Goal: Task Accomplishment & Management: Manage account settings

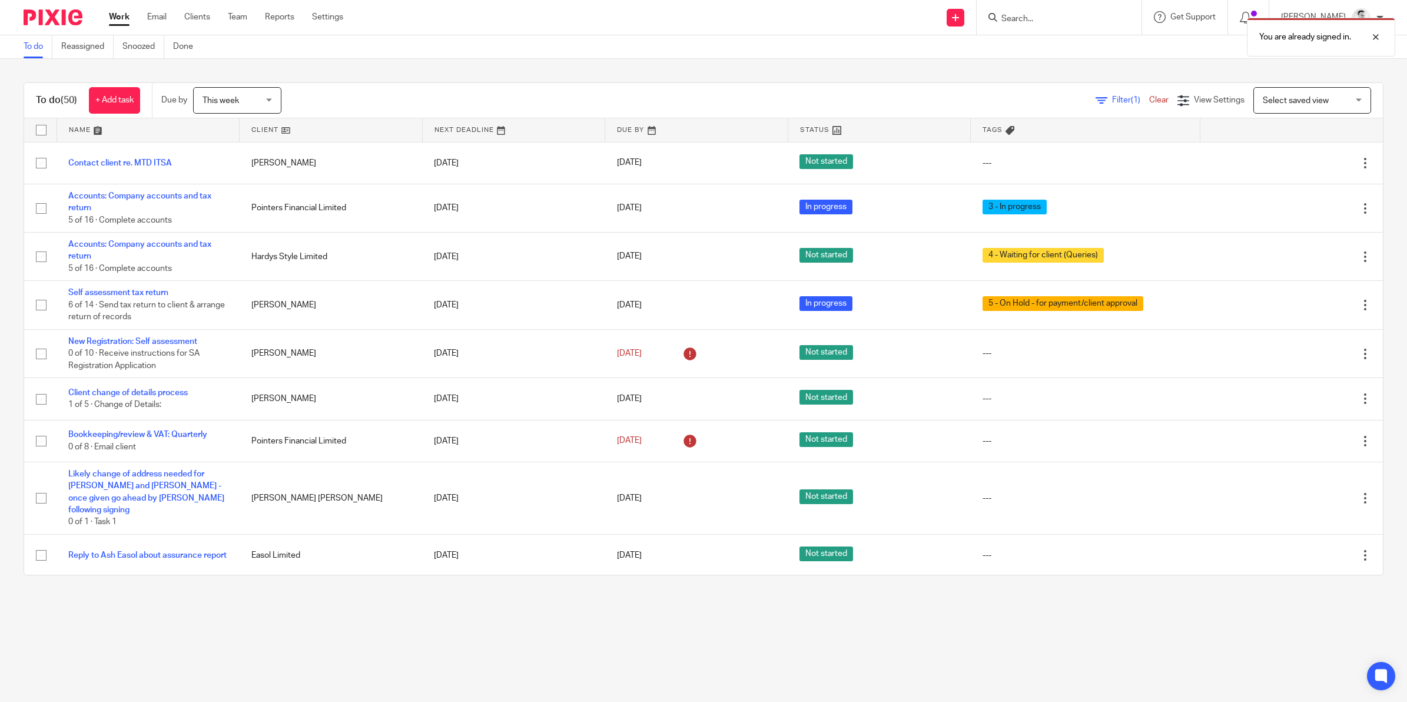
click at [231, 107] on span "This week" at bounding box center [234, 100] width 62 height 25
click at [230, 144] on li "Tomorrow" at bounding box center [240, 150] width 87 height 24
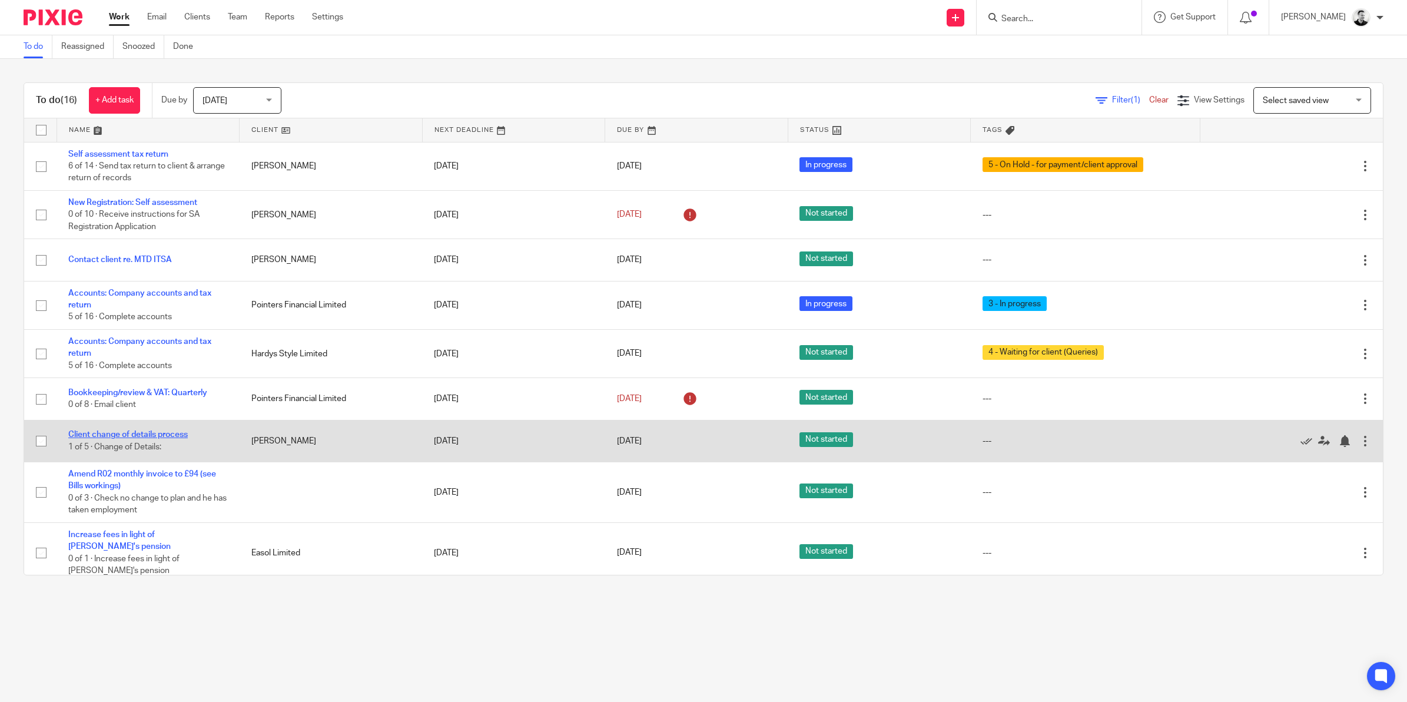
click at [174, 436] on link "Client change of details process" at bounding box center [128, 434] width 120 height 8
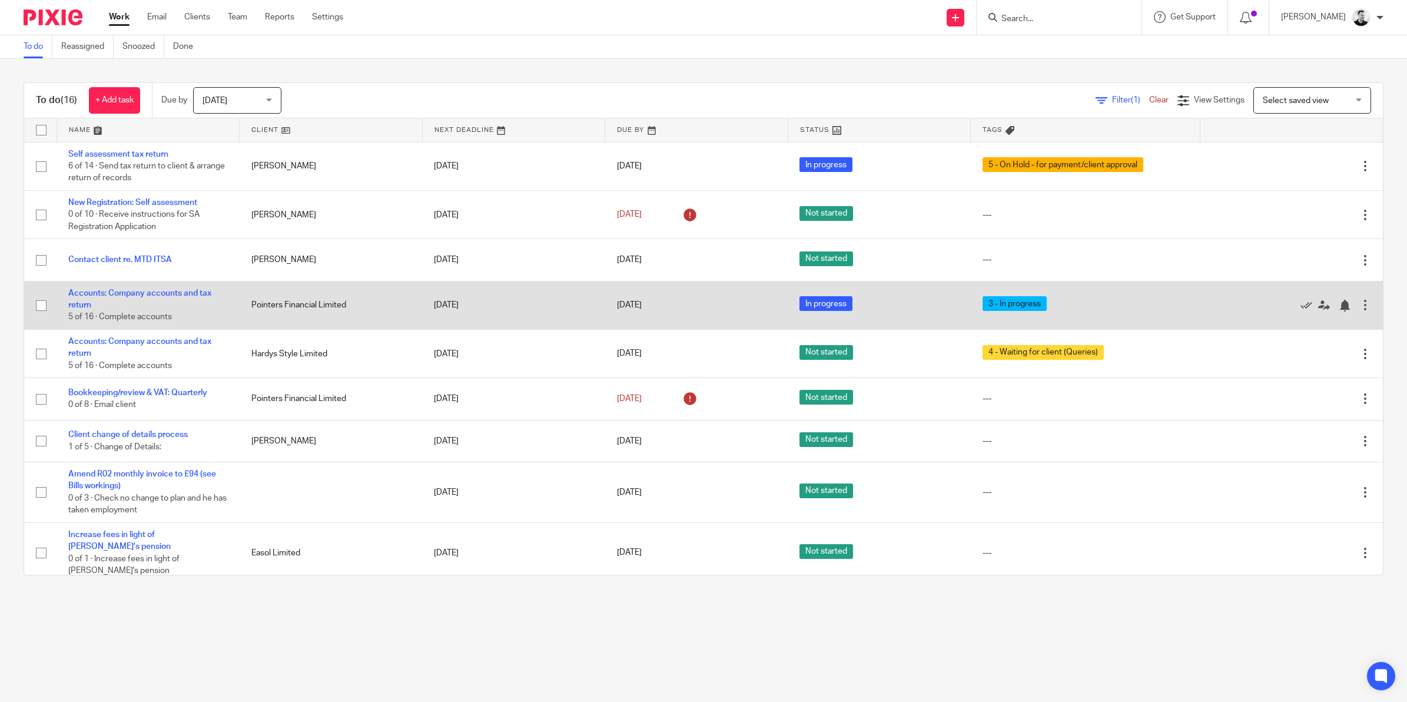
scroll to position [316, 0]
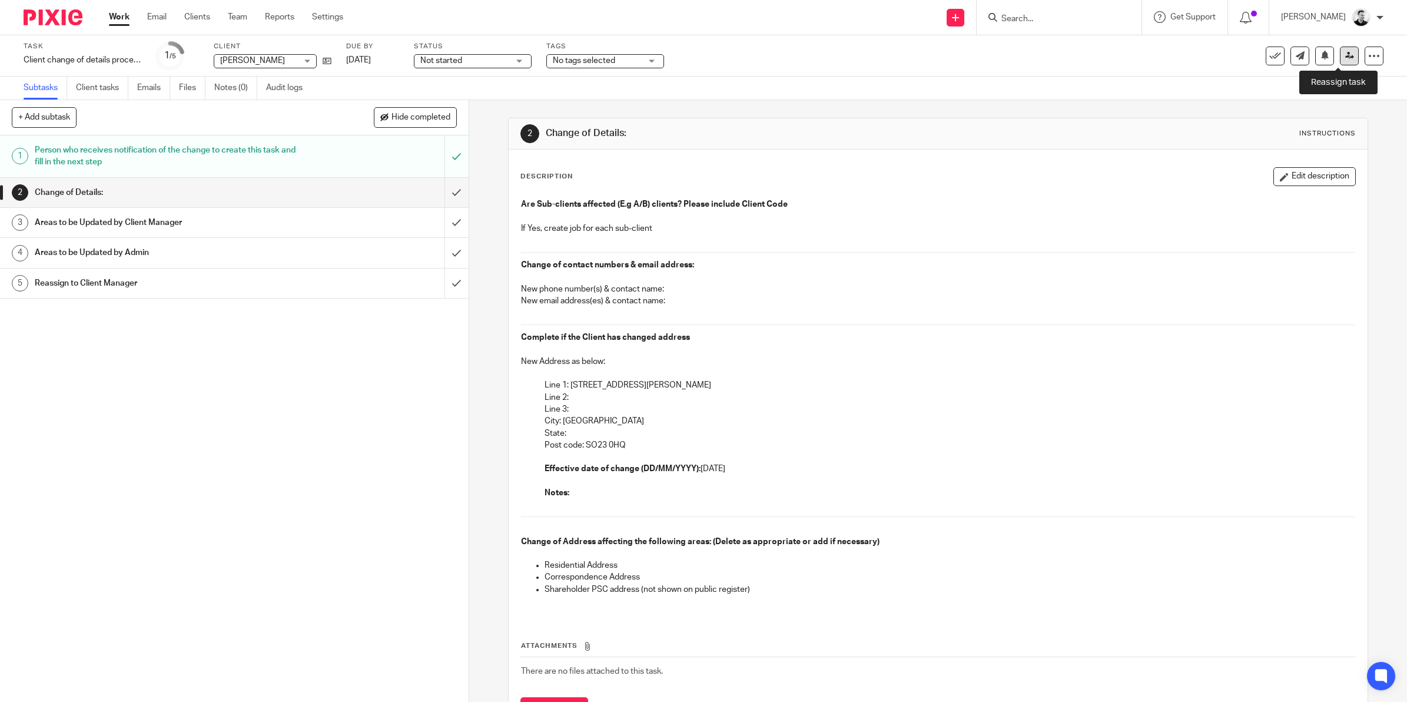
click at [1345, 53] on icon at bounding box center [1349, 55] width 9 height 9
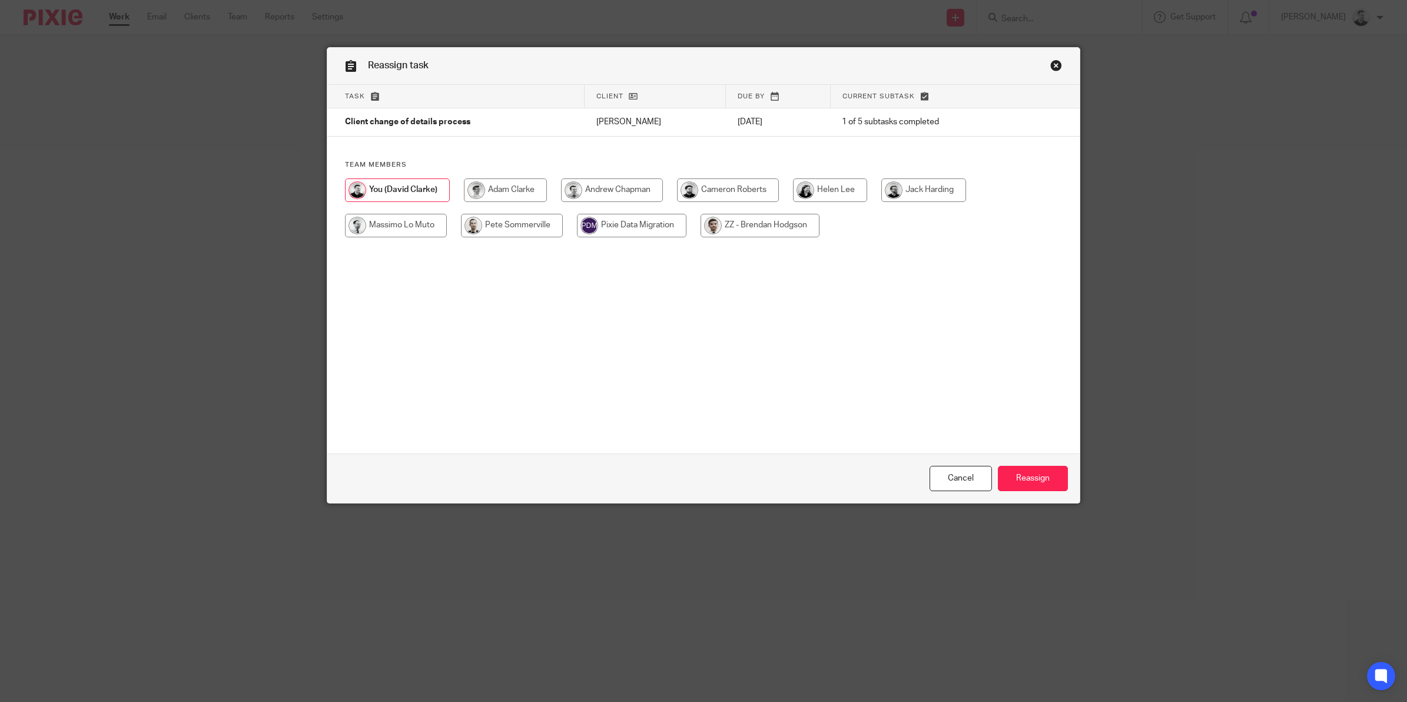
click at [937, 194] on input "radio" at bounding box center [923, 190] width 85 height 24
radio input "true"
click at [1037, 480] on input "Reassign" at bounding box center [1033, 478] width 70 height 25
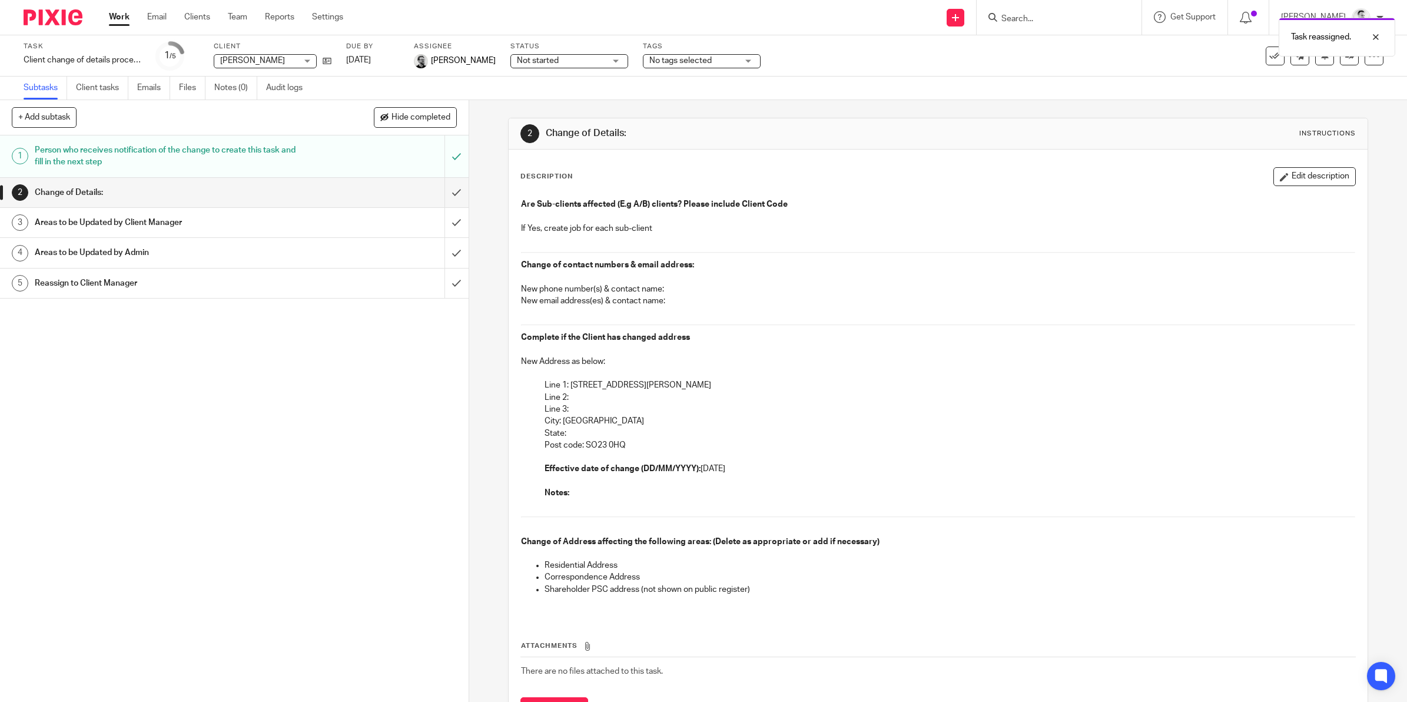
click at [194, 213] on link "3 Areas to be Updated by Client Manager" at bounding box center [222, 222] width 445 height 29
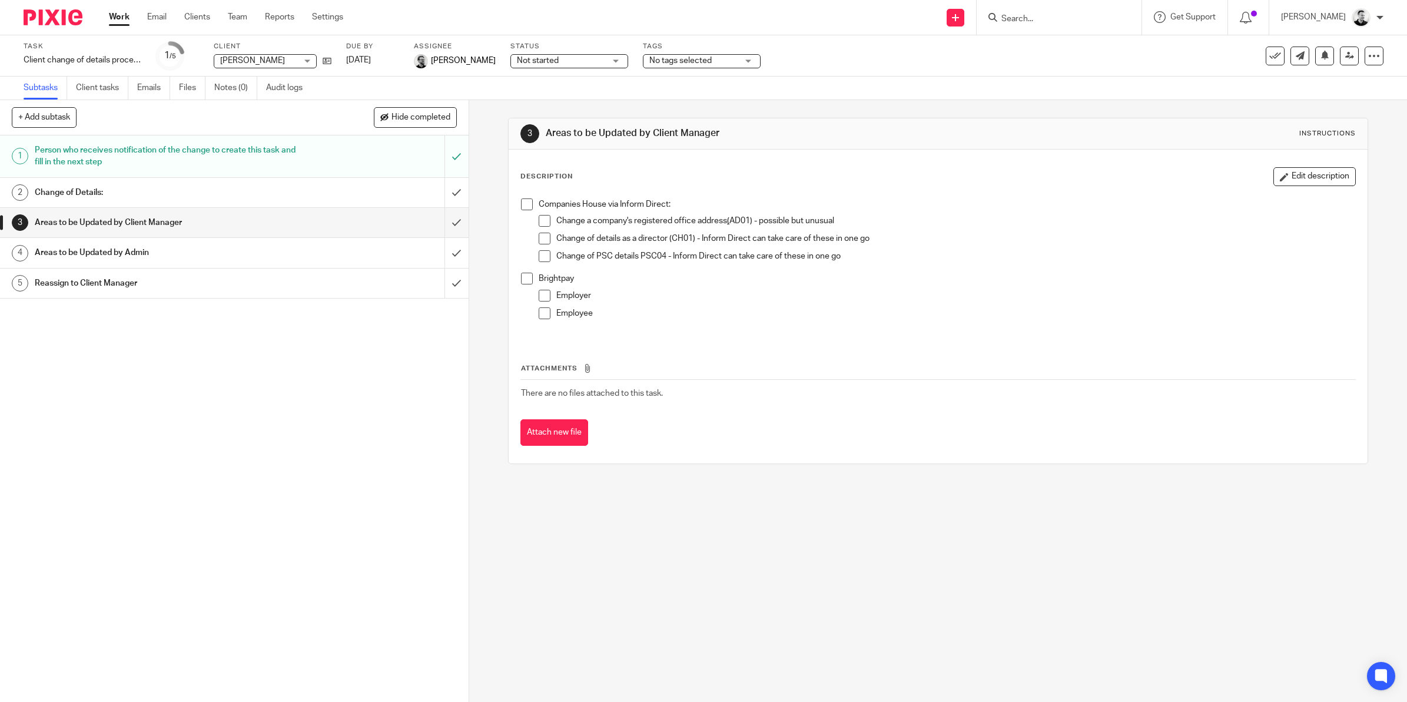
click at [1278, 177] on button "Edit description" at bounding box center [1315, 176] width 82 height 19
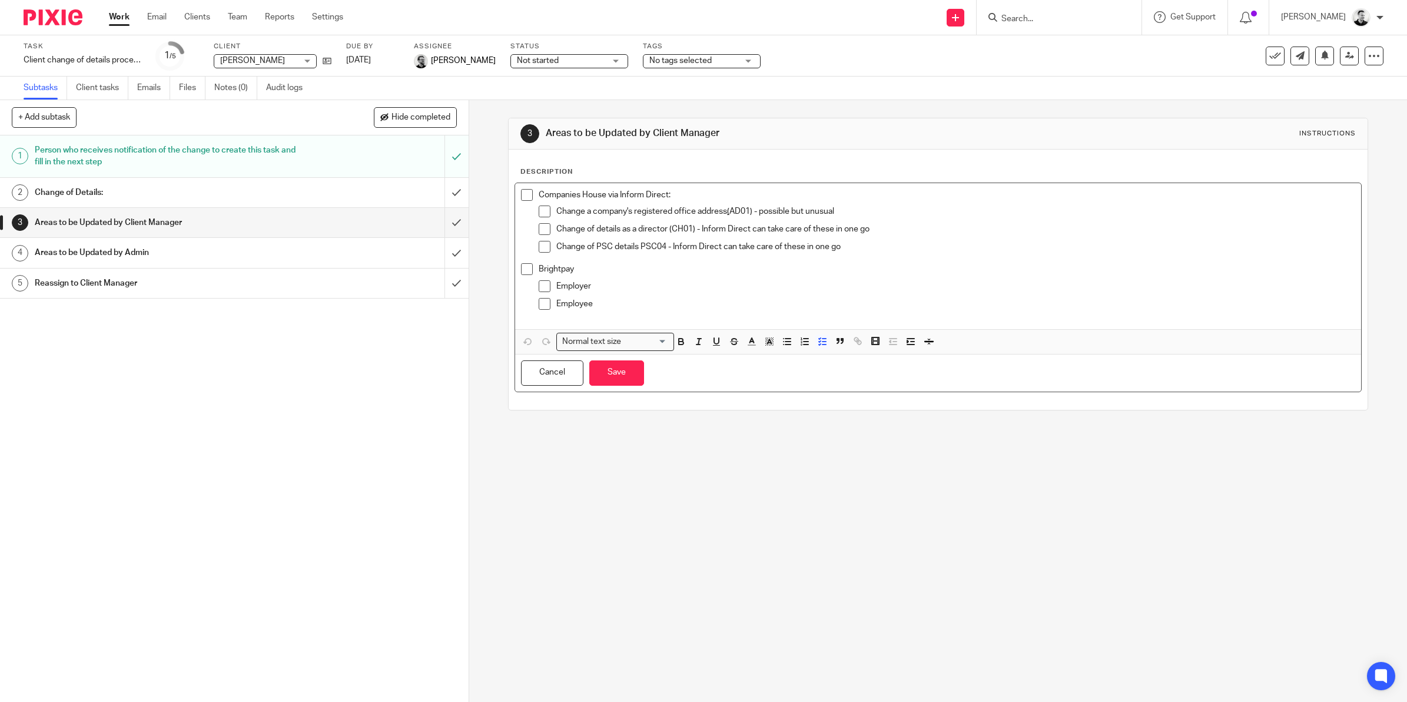
click at [616, 289] on p "Employer" at bounding box center [955, 286] width 799 height 12
click at [732, 345] on icon "button" at bounding box center [735, 343] width 6 height 3
click at [601, 301] on p "Employee" at bounding box center [955, 304] width 799 height 12
click at [732, 345] on icon "button" at bounding box center [735, 343] width 6 height 3
click at [612, 212] on p "Change a company's registered office address ( AD01) - possible but unusual" at bounding box center [955, 211] width 799 height 12
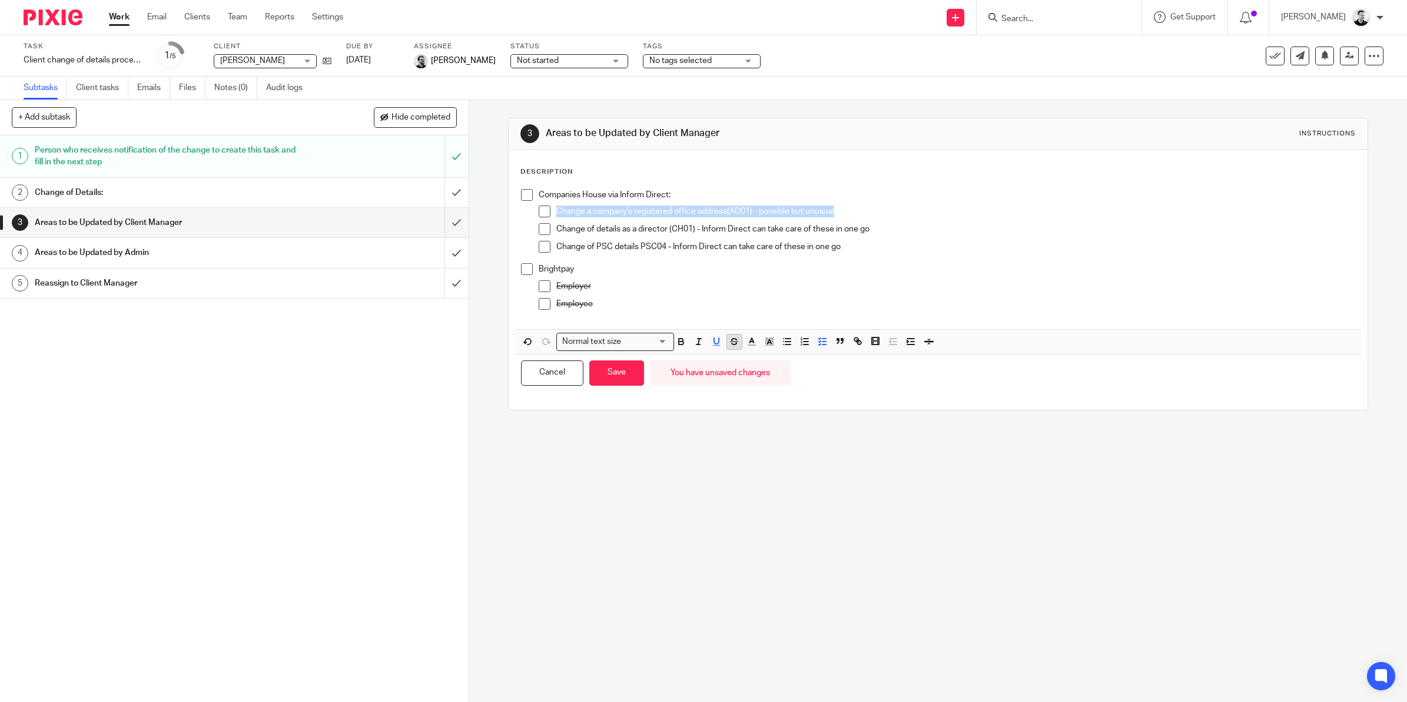
click at [729, 342] on icon "button" at bounding box center [734, 341] width 11 height 11
click at [616, 374] on button "Save" at bounding box center [616, 372] width 55 height 25
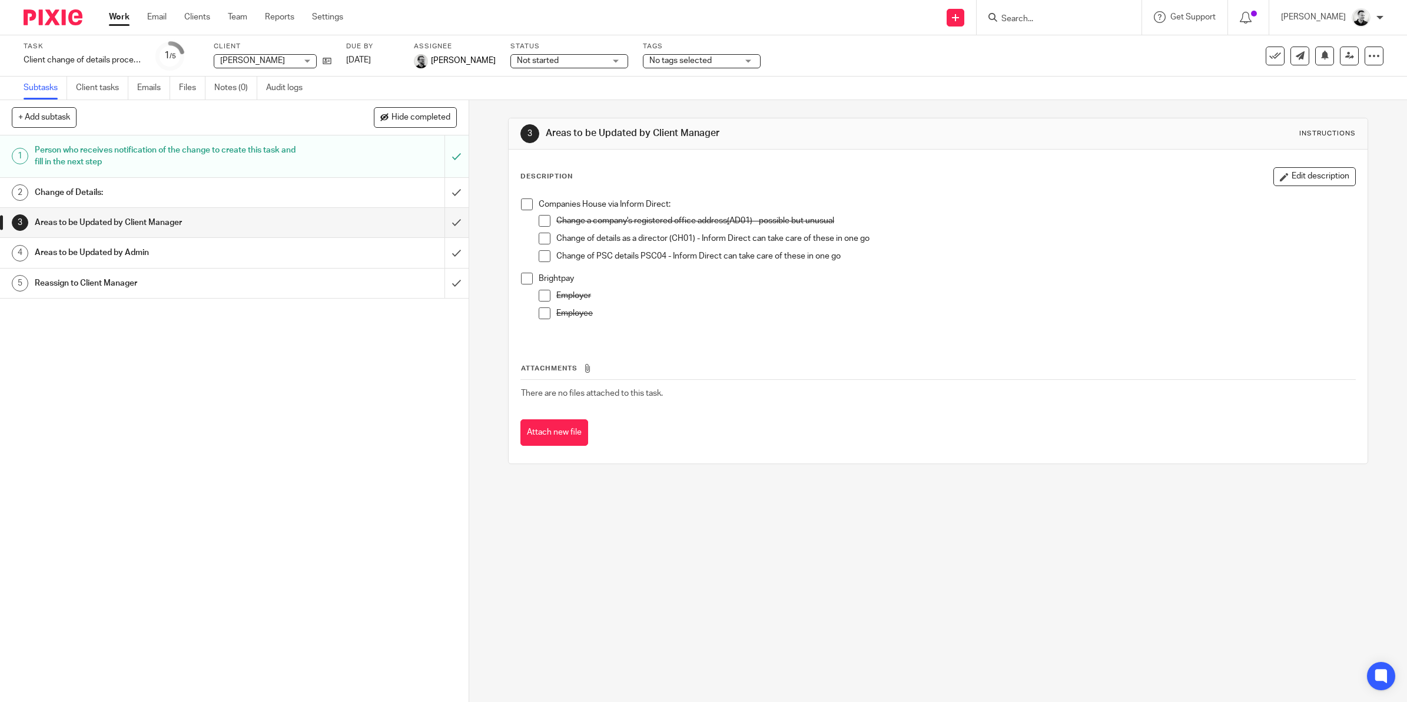
click at [167, 257] on h1 "Areas to be Updated by Admin" at bounding box center [168, 253] width 266 height 18
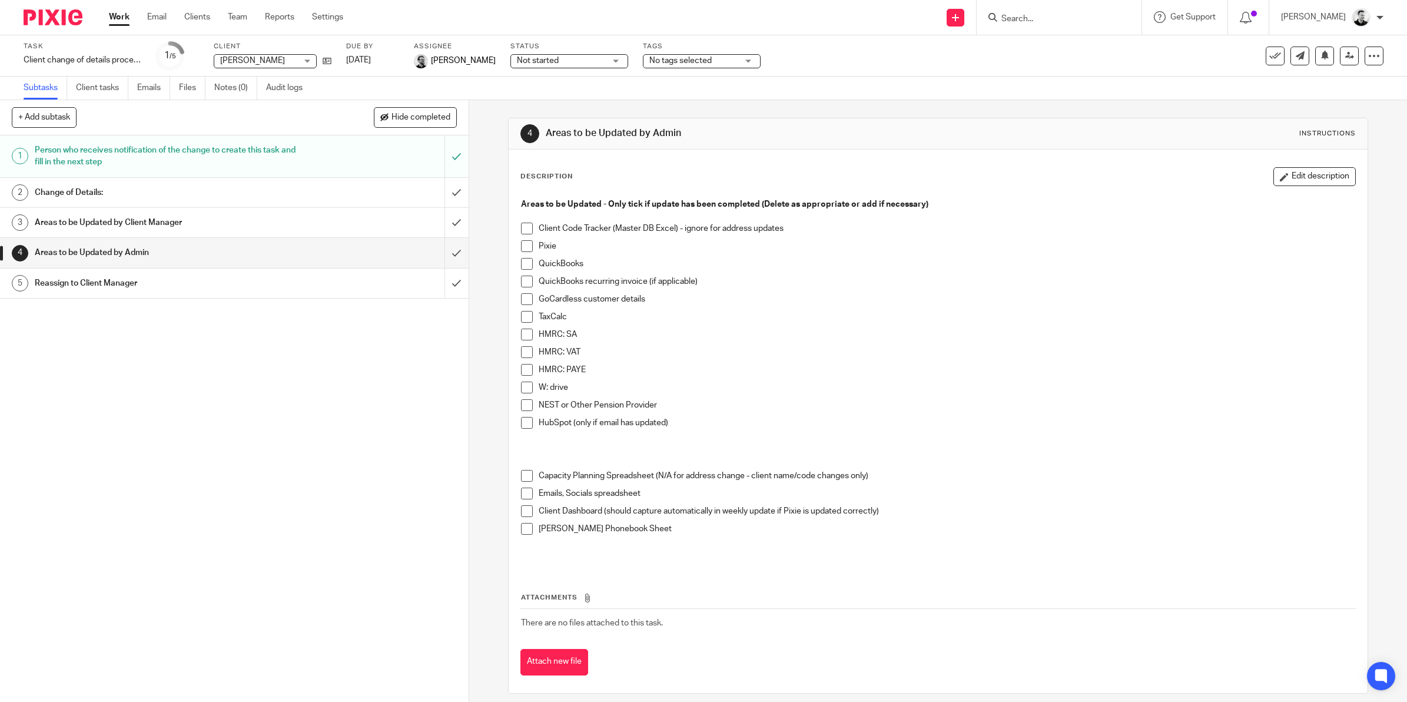
click at [1278, 180] on button "Edit description" at bounding box center [1315, 176] width 82 height 19
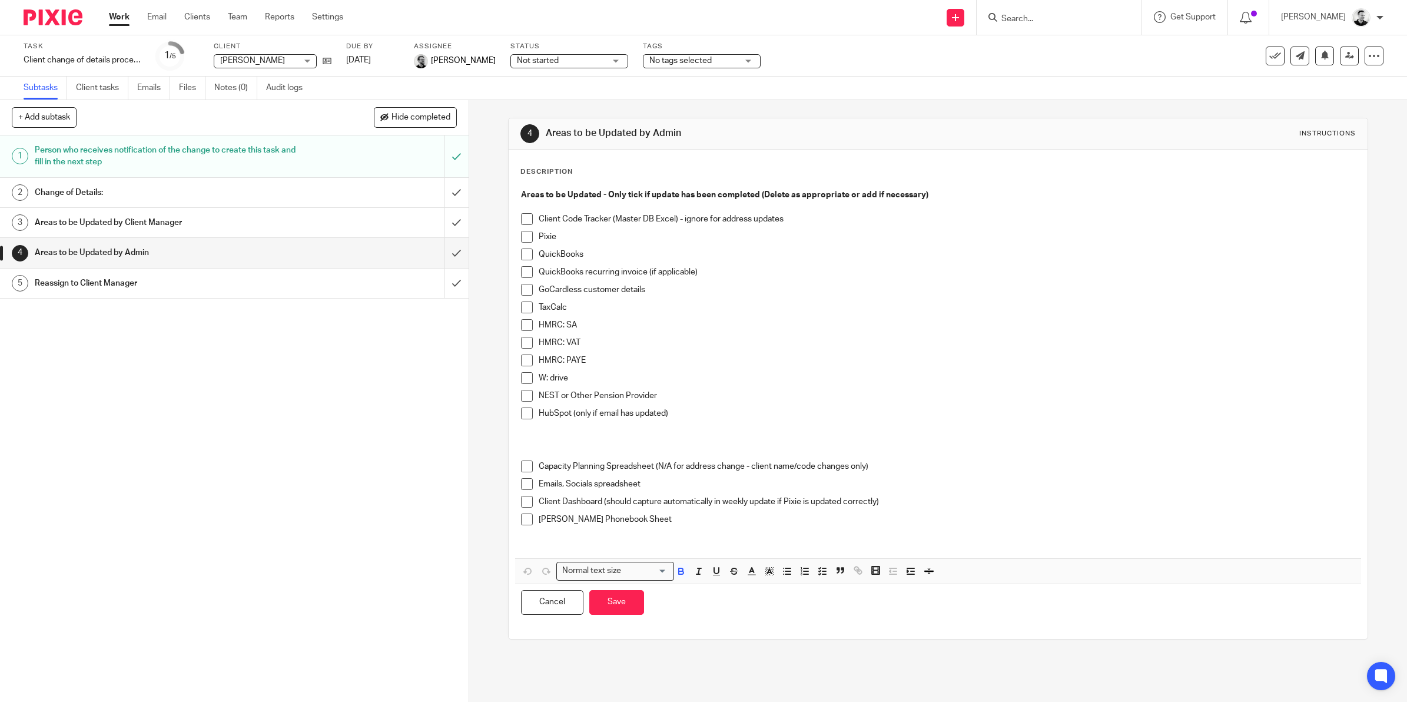
click at [556, 214] on p "Client Code Tracker (Master DB Excel) - ignore for address updates" at bounding box center [947, 219] width 817 height 12
click at [732, 572] on icon "button" at bounding box center [735, 573] width 6 height 3
click at [731, 574] on icon "button" at bounding box center [734, 571] width 11 height 11
click at [729, 572] on icon "button" at bounding box center [734, 571] width 11 height 11
click at [729, 573] on icon "button" at bounding box center [734, 571] width 11 height 11
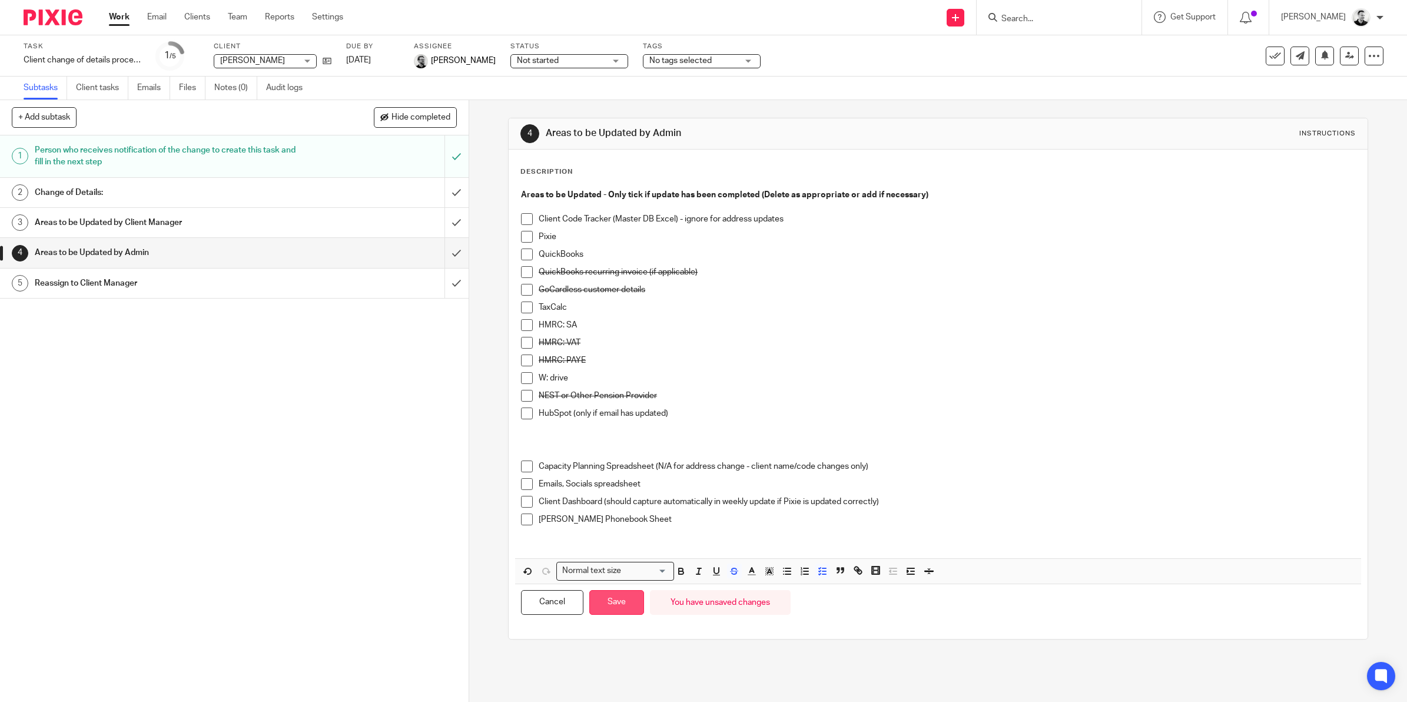
click at [621, 602] on button "Save" at bounding box center [616, 602] width 55 height 25
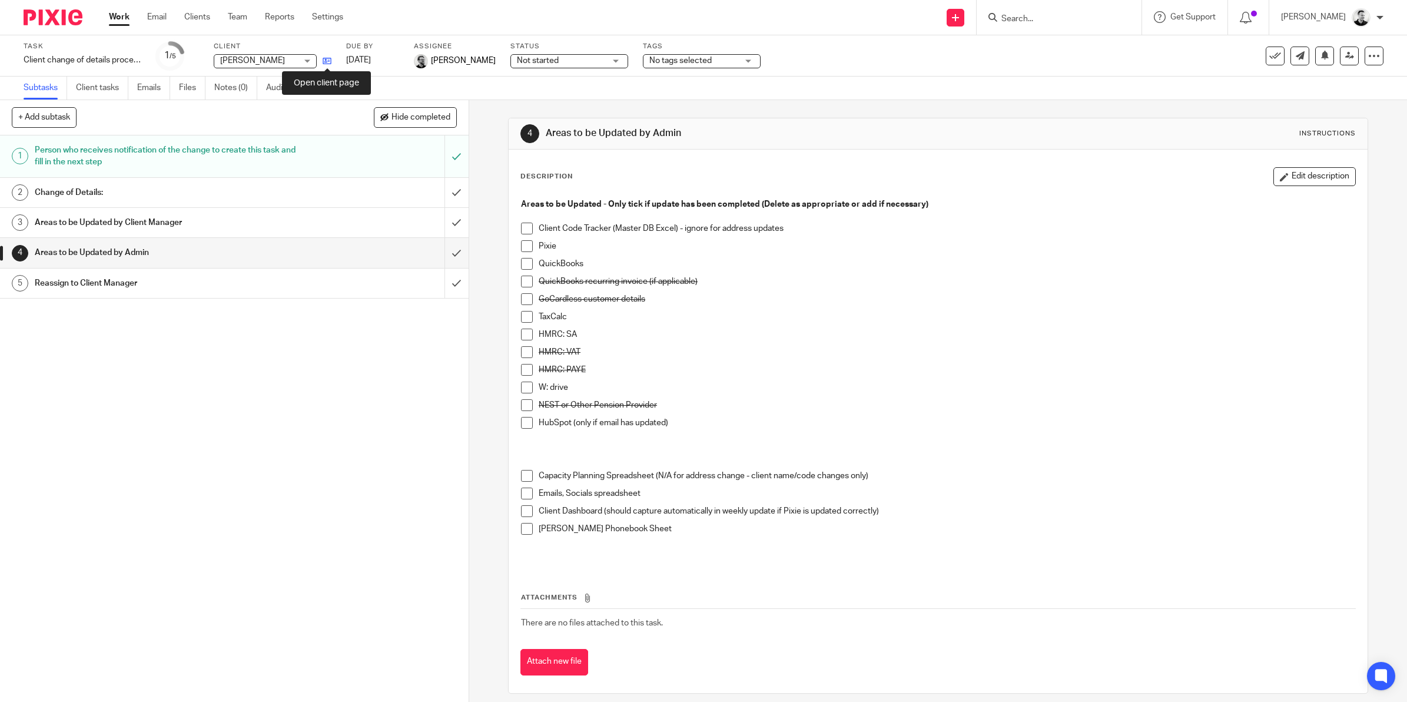
click at [328, 62] on icon at bounding box center [327, 61] width 9 height 9
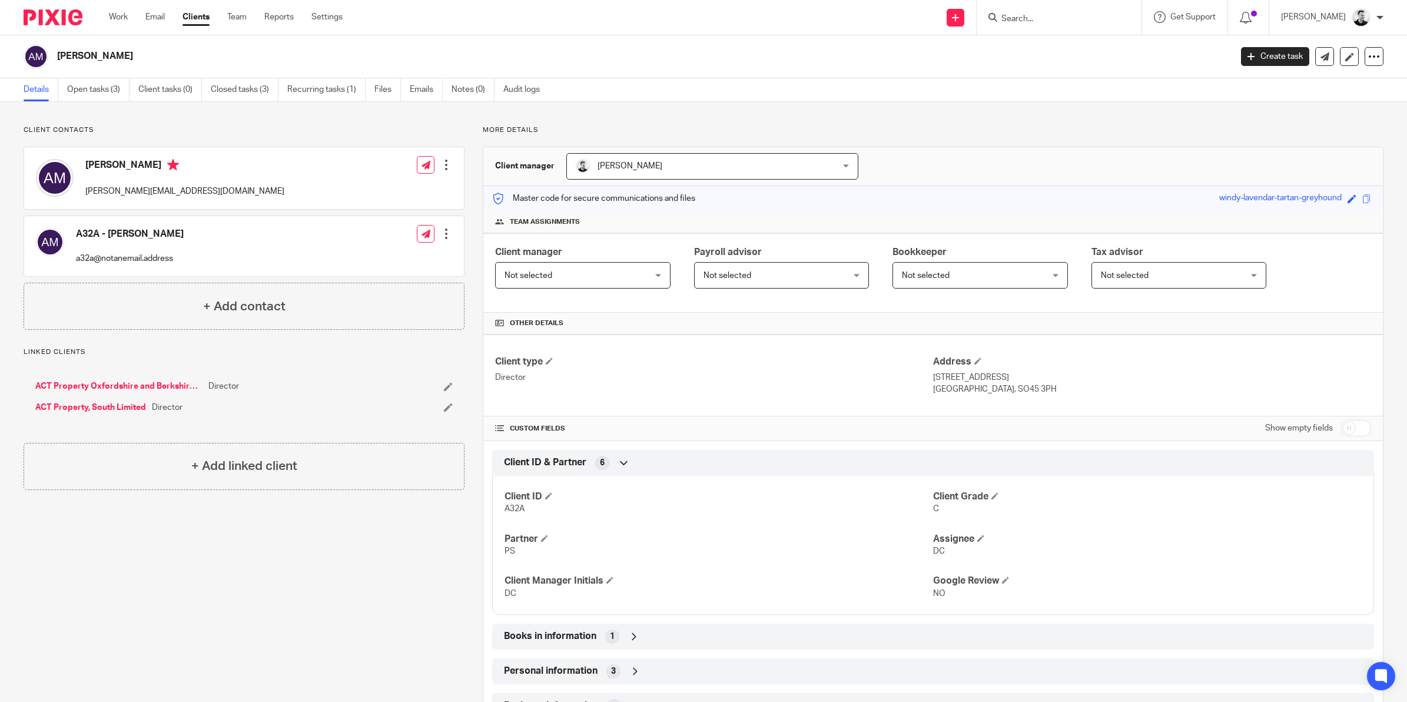
click at [101, 406] on link "ACT Property, South Limited" at bounding box center [90, 408] width 111 height 12
click at [100, 384] on link "ACT Property Oxfordshire and Berkshire Limited" at bounding box center [118, 386] width 167 height 12
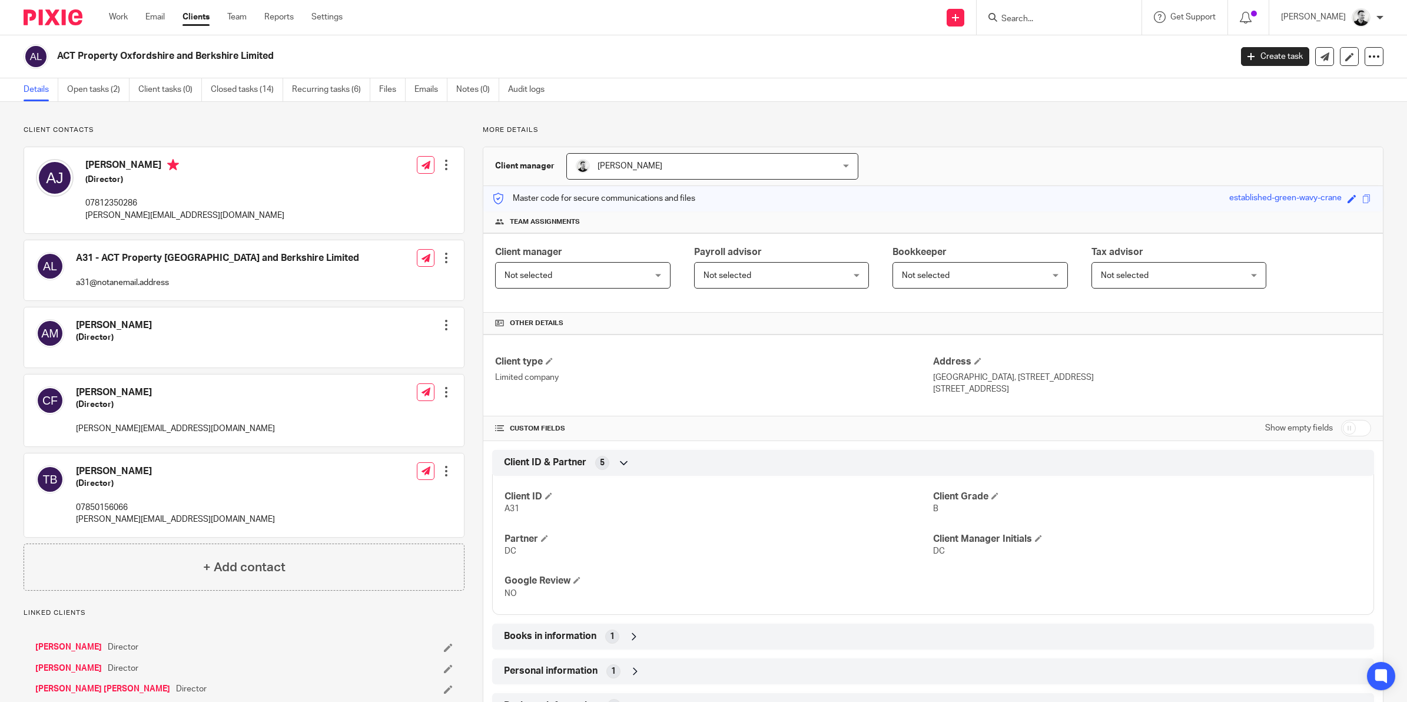
scroll to position [225, 0]
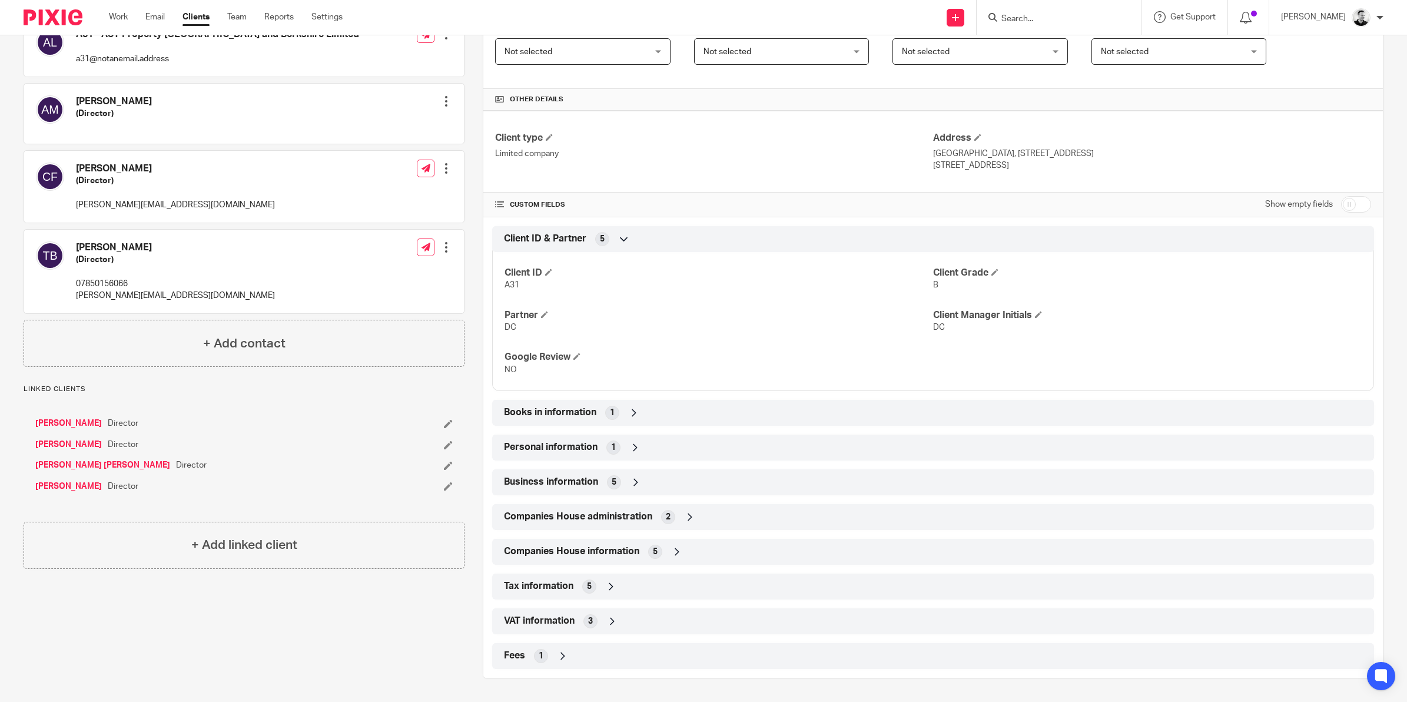
click at [121, 462] on link "[PERSON_NAME] [PERSON_NAME]" at bounding box center [102, 465] width 135 height 12
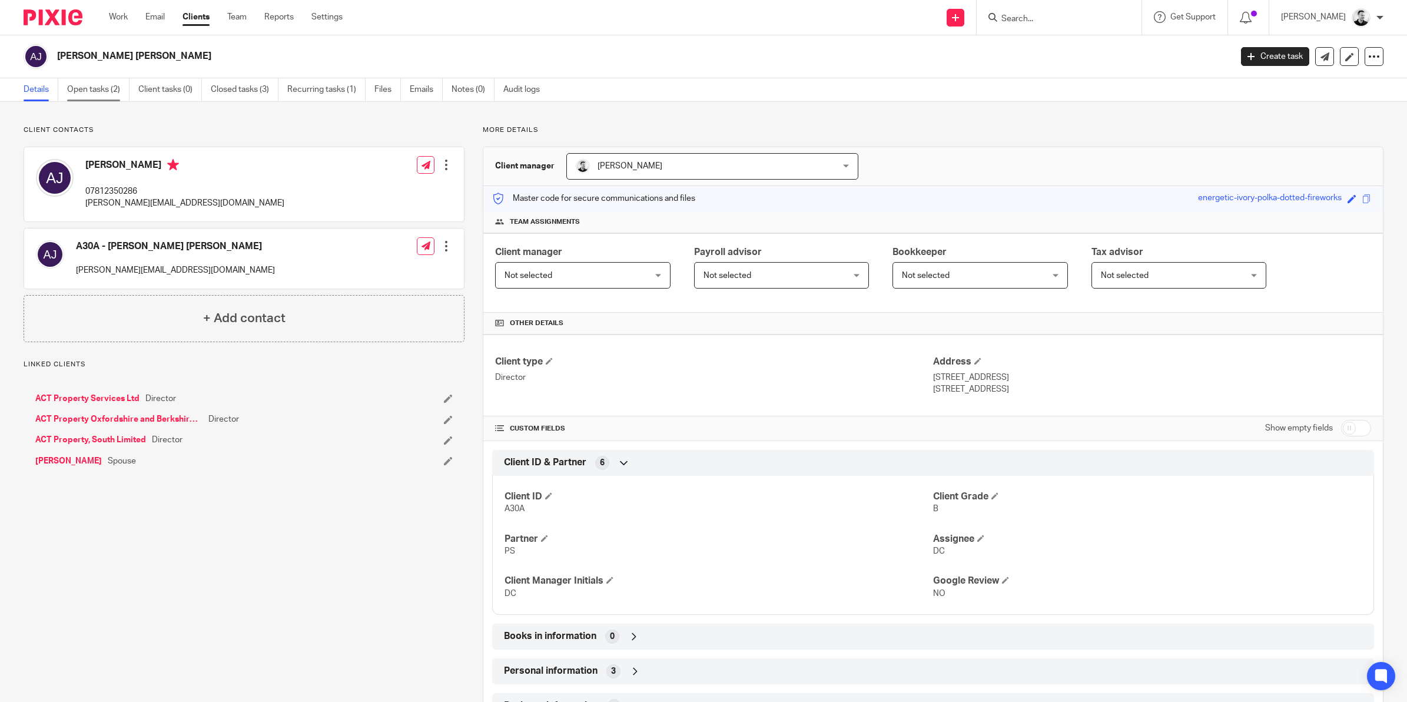
click at [105, 87] on link "Open tasks (2)" at bounding box center [98, 89] width 62 height 23
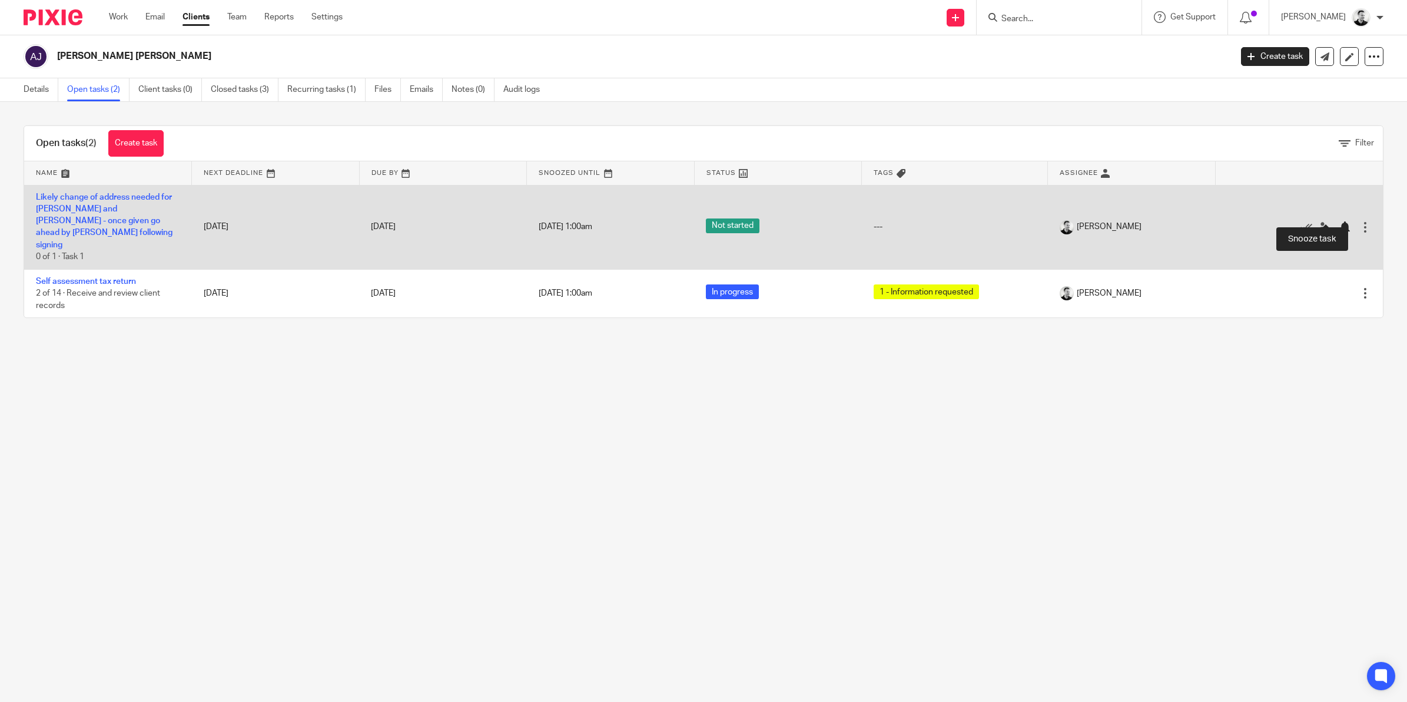
click at [1339, 221] on div at bounding box center [1345, 227] width 12 height 12
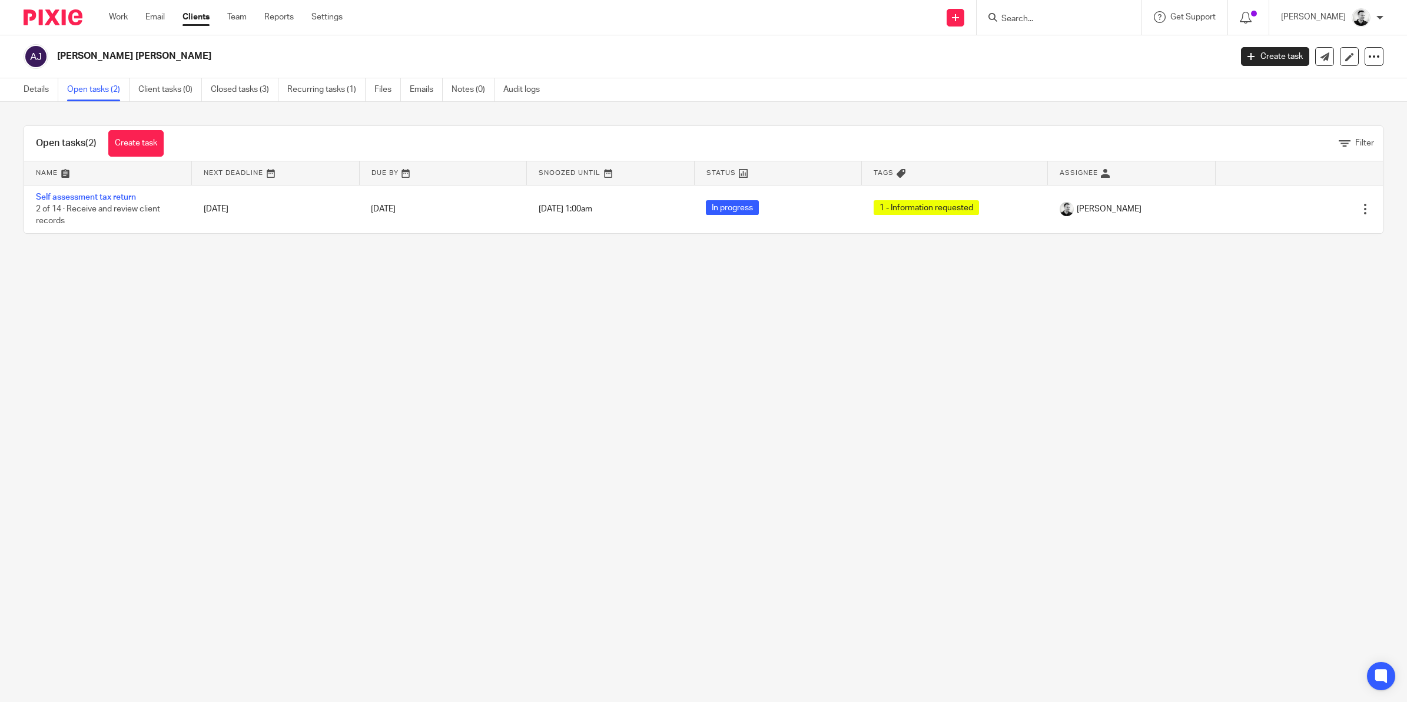
click at [1052, 16] on input "Search" at bounding box center [1053, 19] width 106 height 11
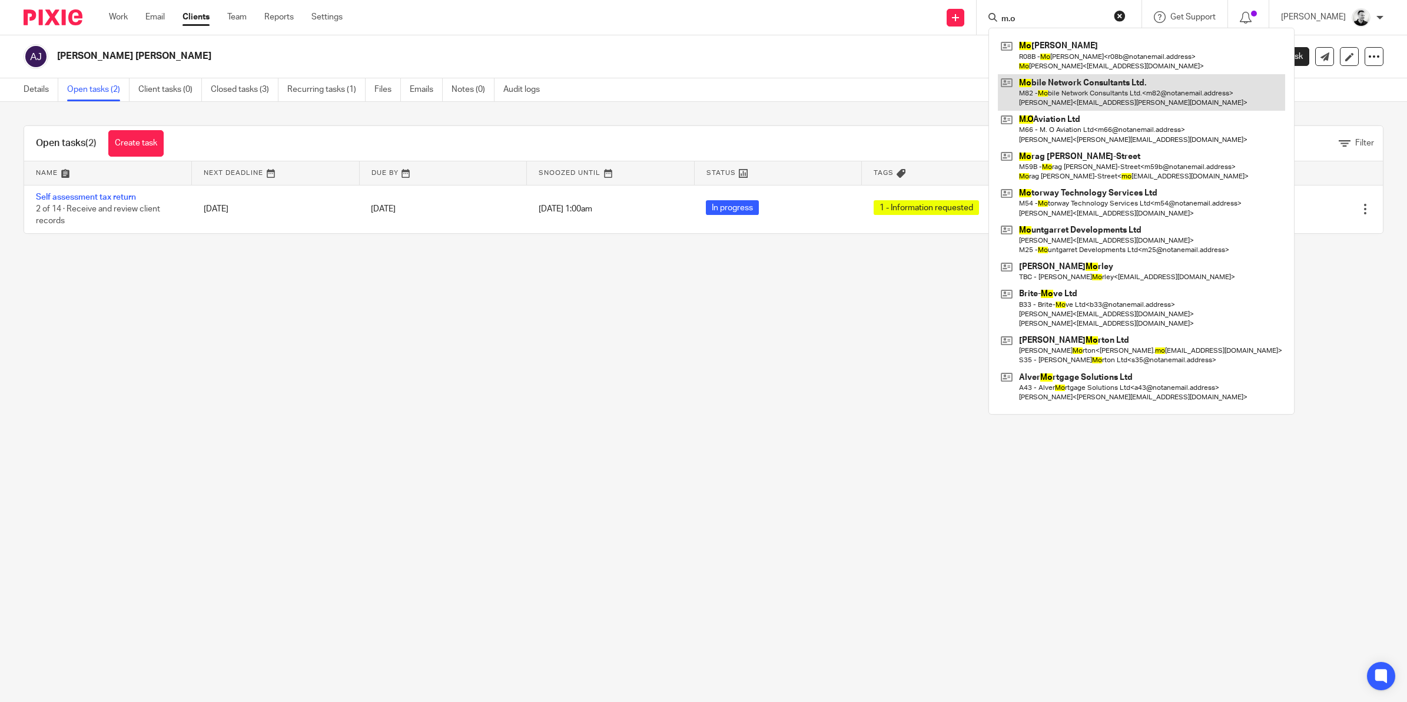
type input "m.o"
click at [1068, 87] on link at bounding box center [1141, 92] width 287 height 37
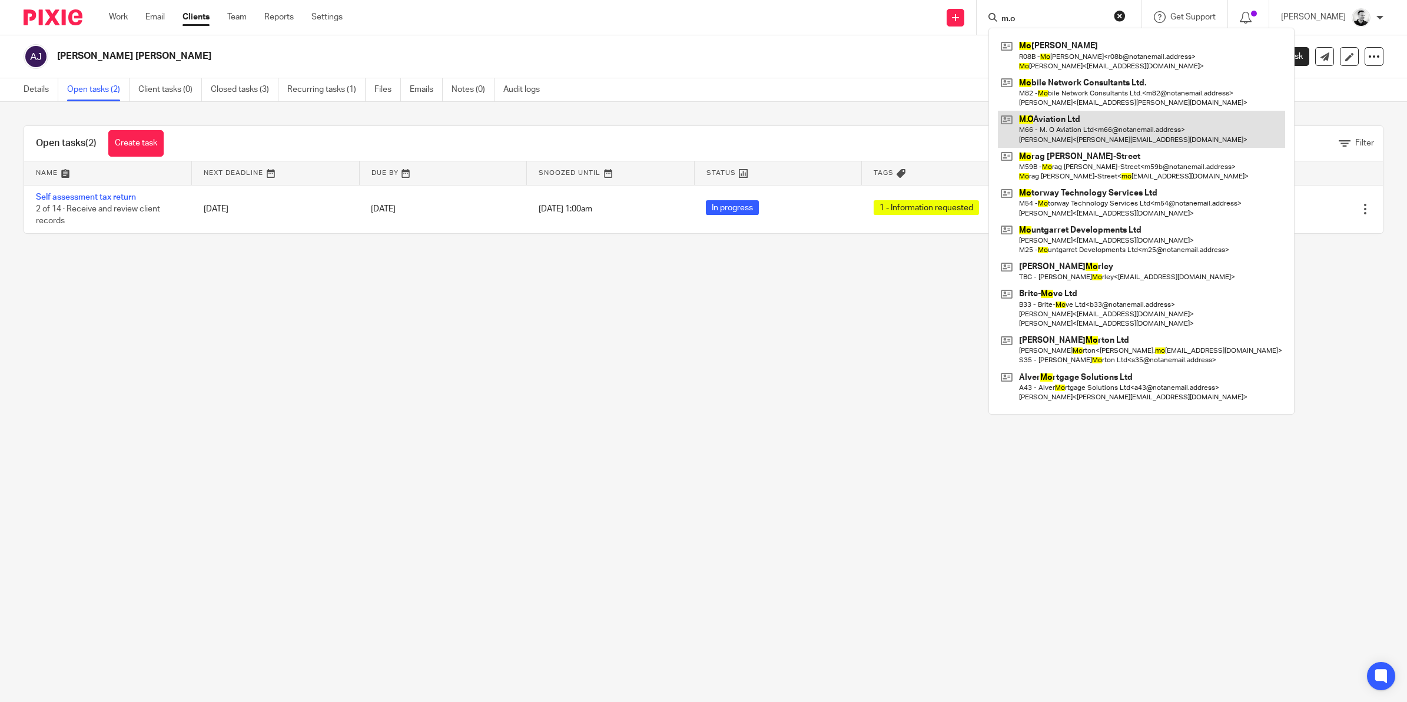
click at [1069, 133] on link at bounding box center [1141, 129] width 287 height 37
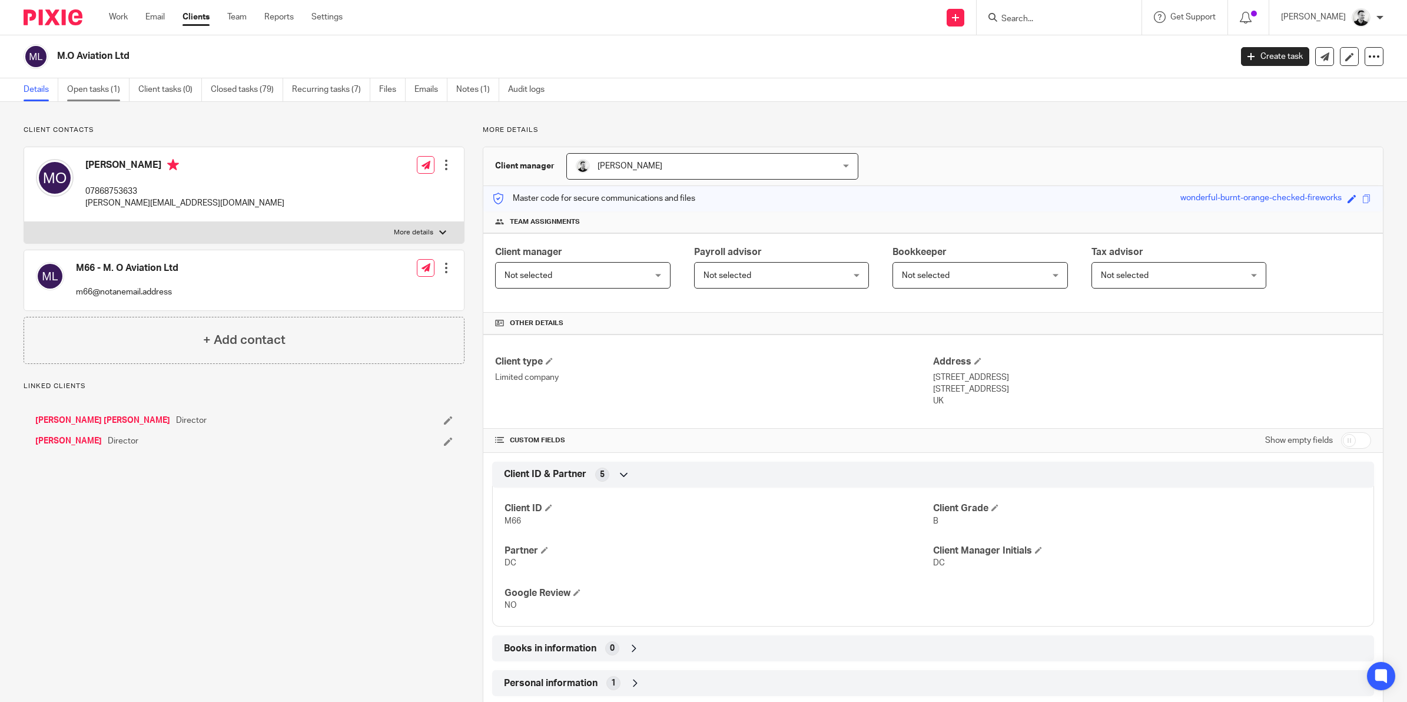
click at [98, 94] on link "Open tasks (1)" at bounding box center [98, 89] width 62 height 23
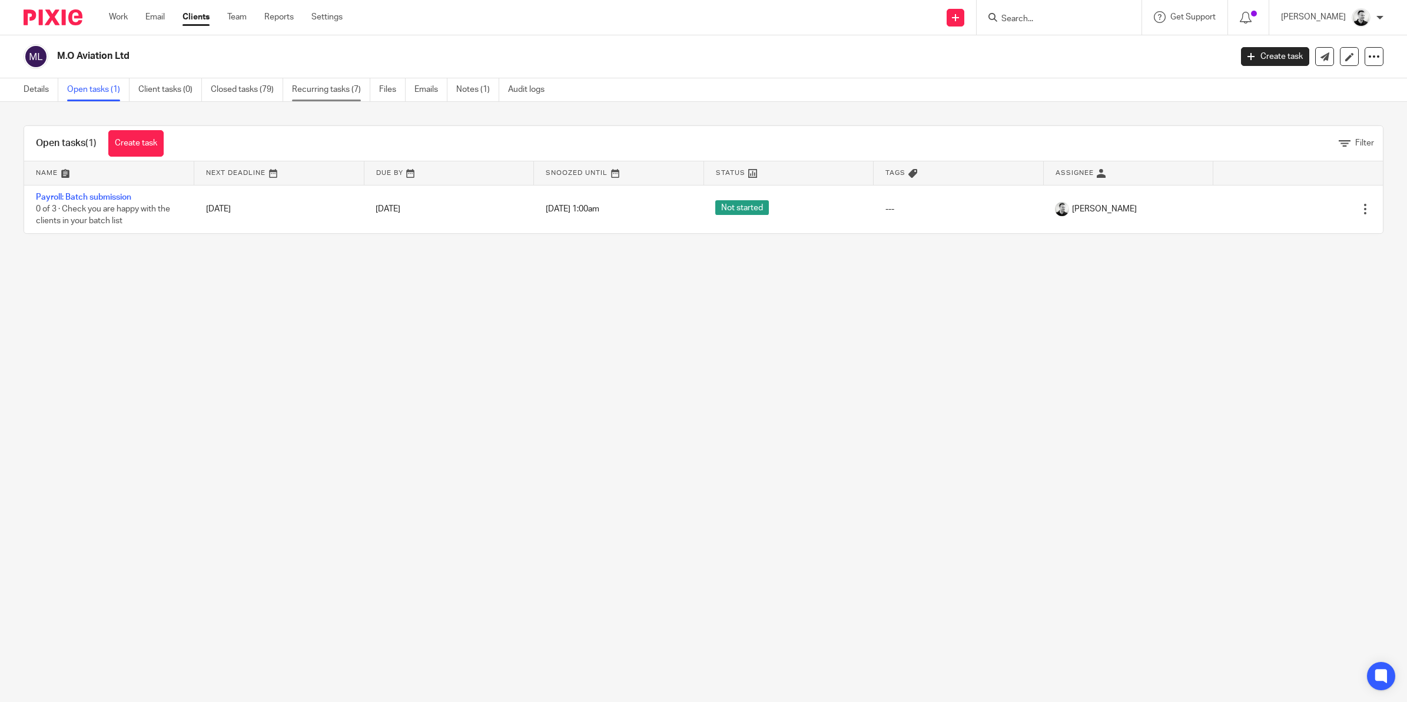
click at [310, 89] on link "Recurring tasks (7)" at bounding box center [331, 89] width 78 height 23
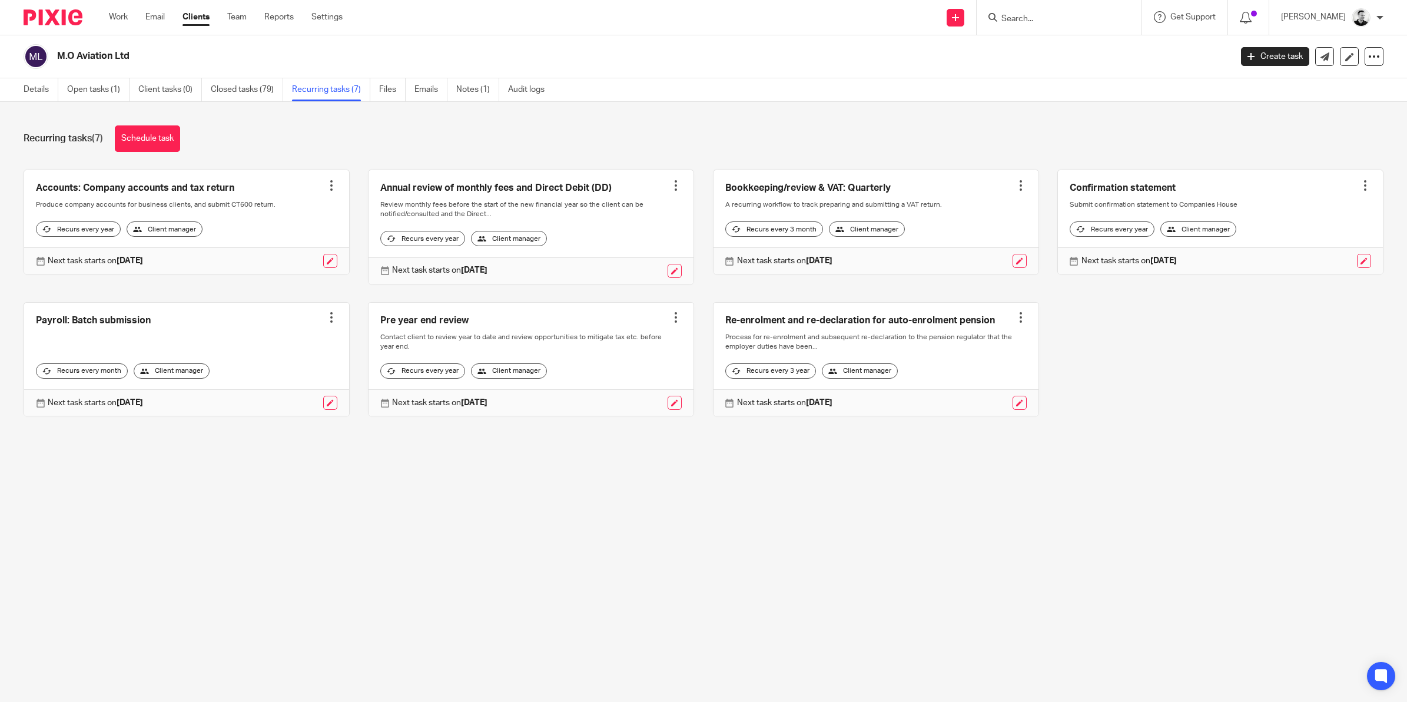
click at [1040, 16] on input "Search" at bounding box center [1053, 19] width 106 height 11
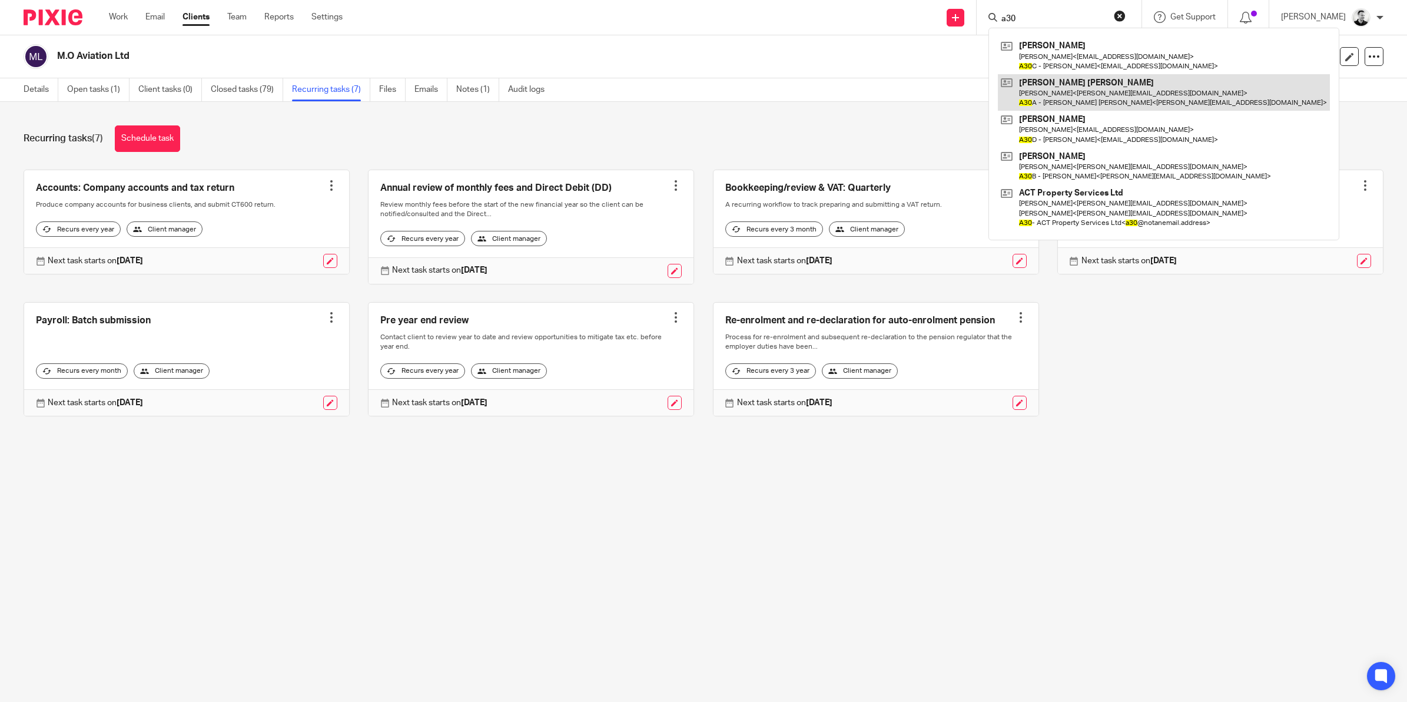
type input "a30"
click at [1084, 91] on link at bounding box center [1164, 92] width 332 height 37
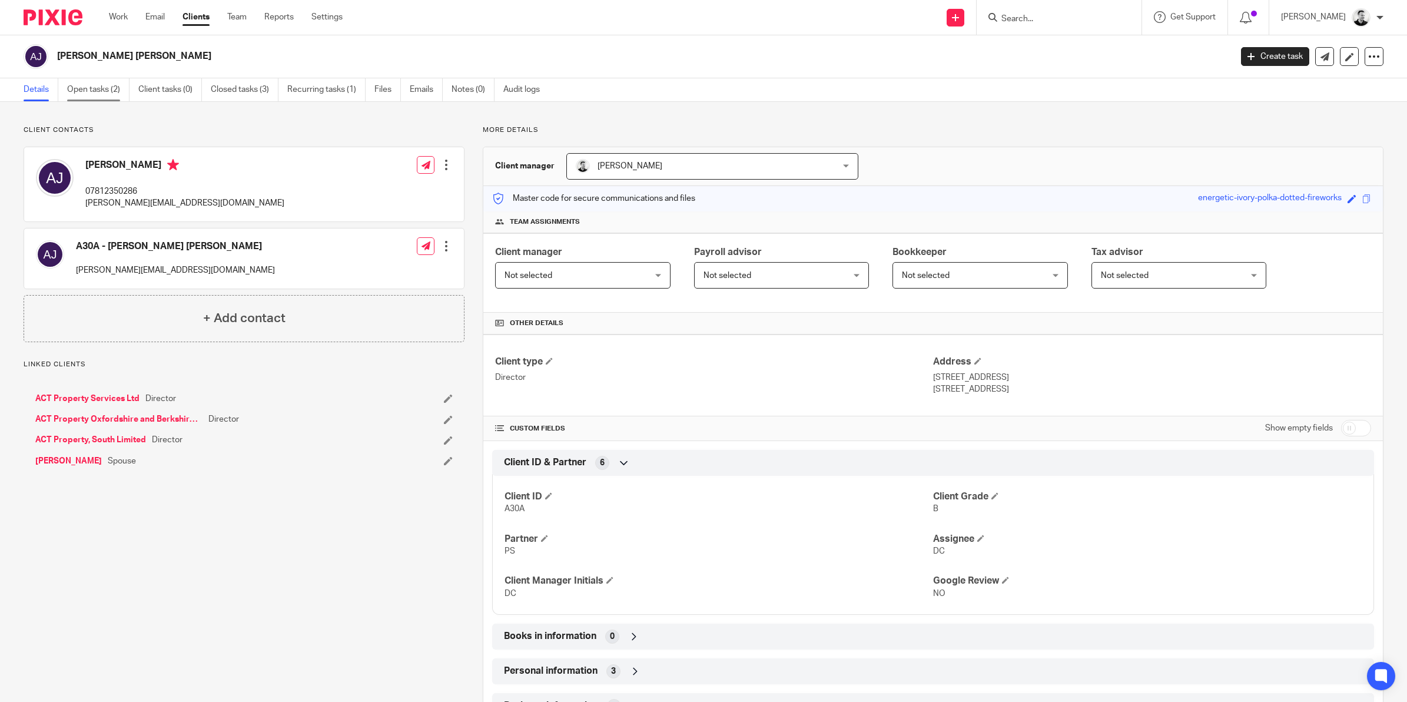
click at [106, 95] on link "Open tasks (2)" at bounding box center [98, 89] width 62 height 23
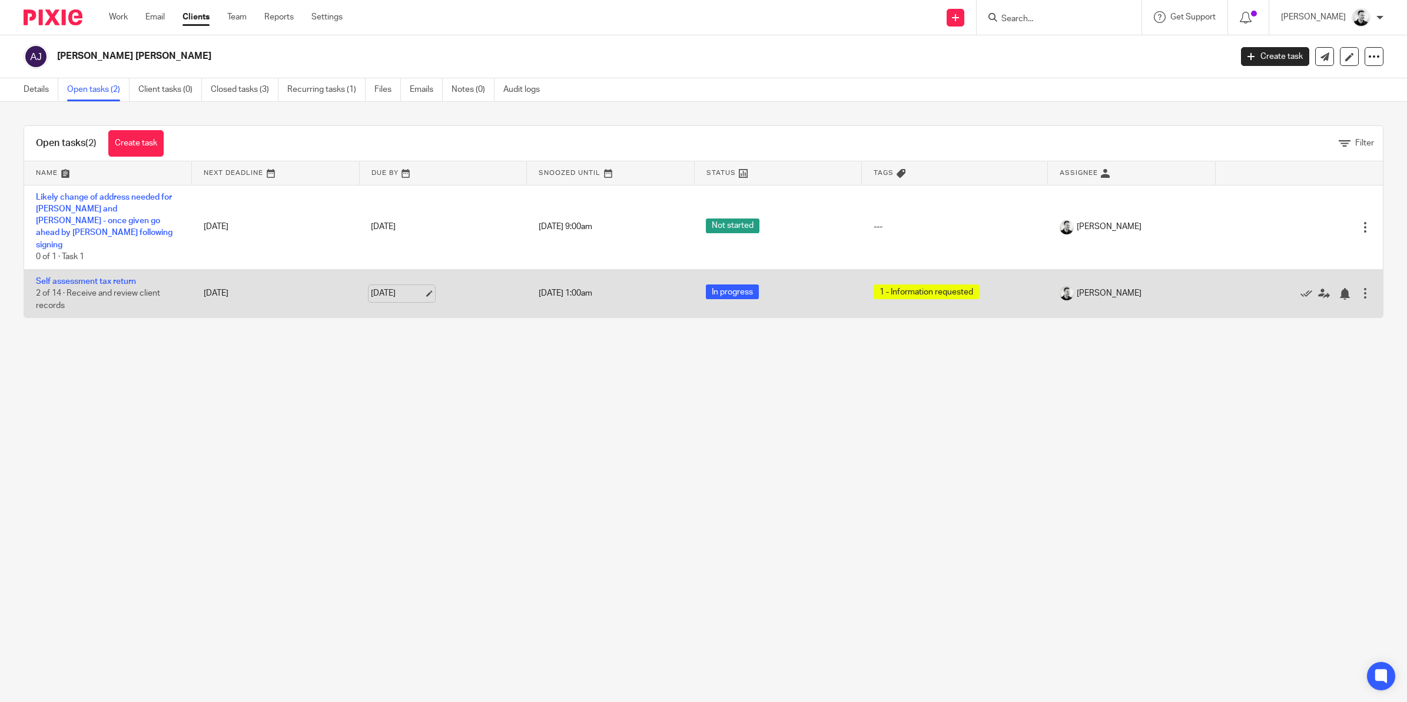
click at [393, 287] on link "21 Aug 2025" at bounding box center [397, 293] width 53 height 12
click at [386, 287] on link "[DATE]" at bounding box center [397, 293] width 53 height 12
click at [398, 287] on link "[DATE]" at bounding box center [397, 293] width 53 height 12
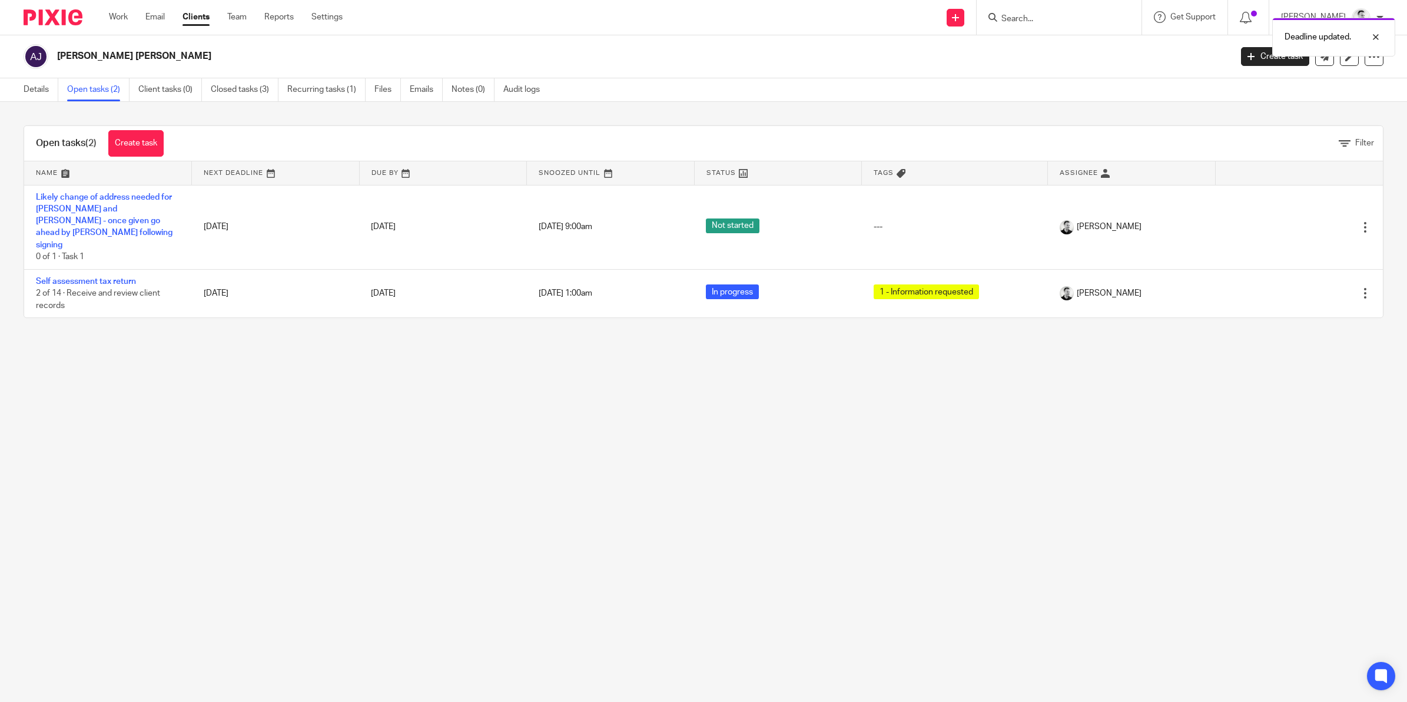
click at [348, 379] on main "Alexander Peter Jackson Create task Update from Companies House Export data Mer…" at bounding box center [703, 351] width 1407 height 702
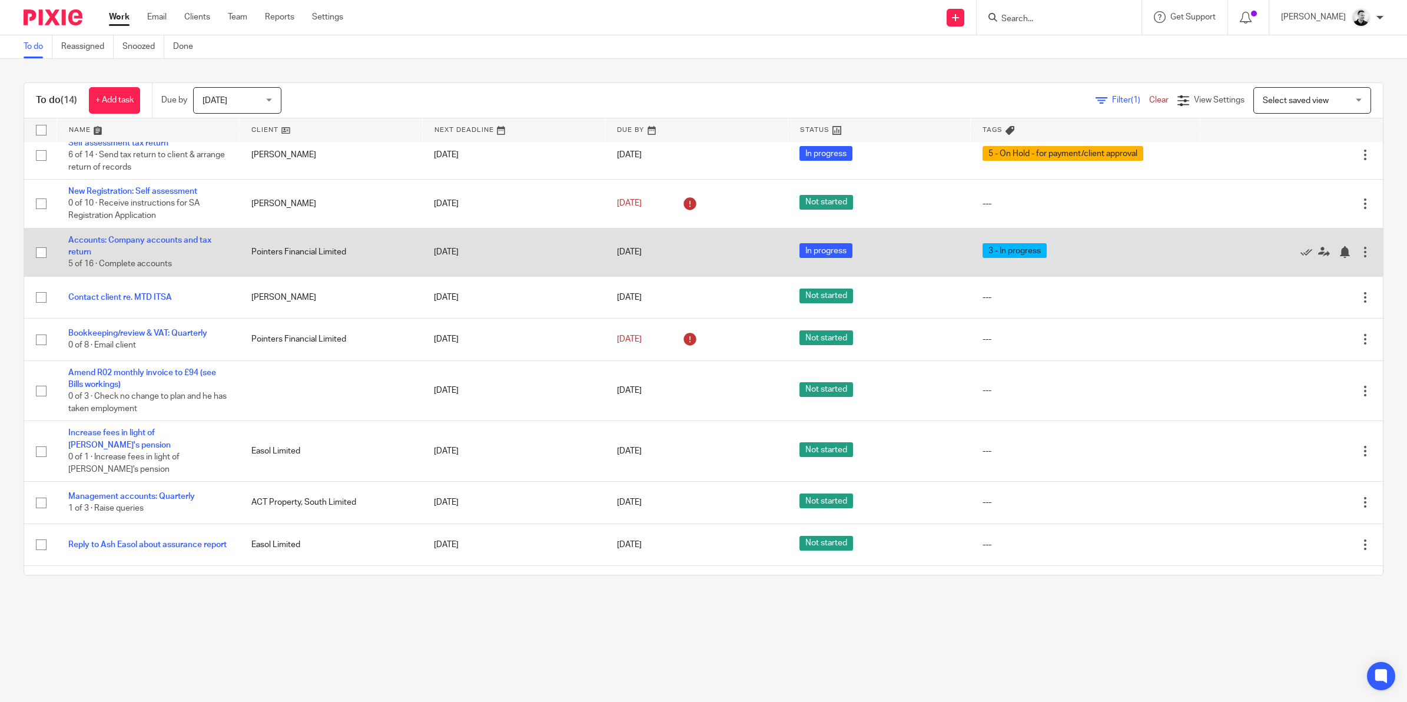
scroll to position [74, 0]
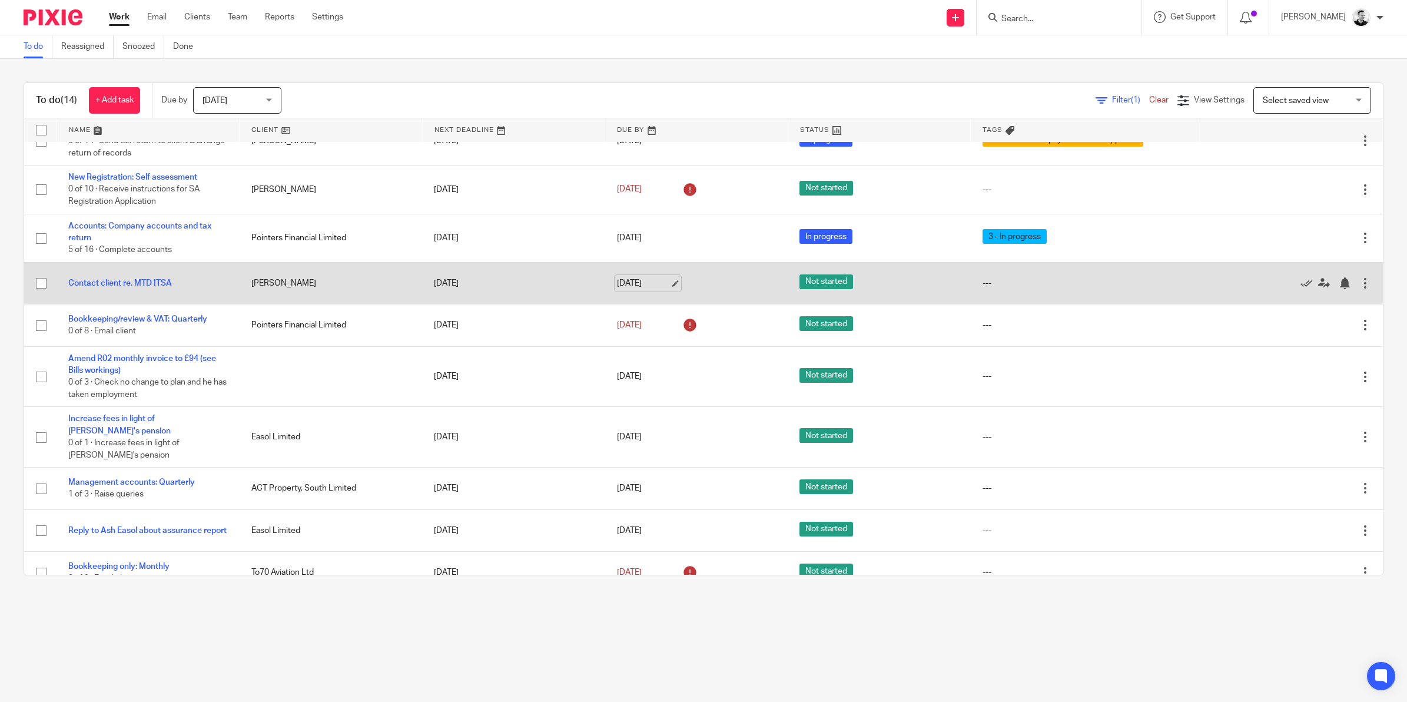
click at [631, 281] on link "[DATE]" at bounding box center [643, 283] width 53 height 12
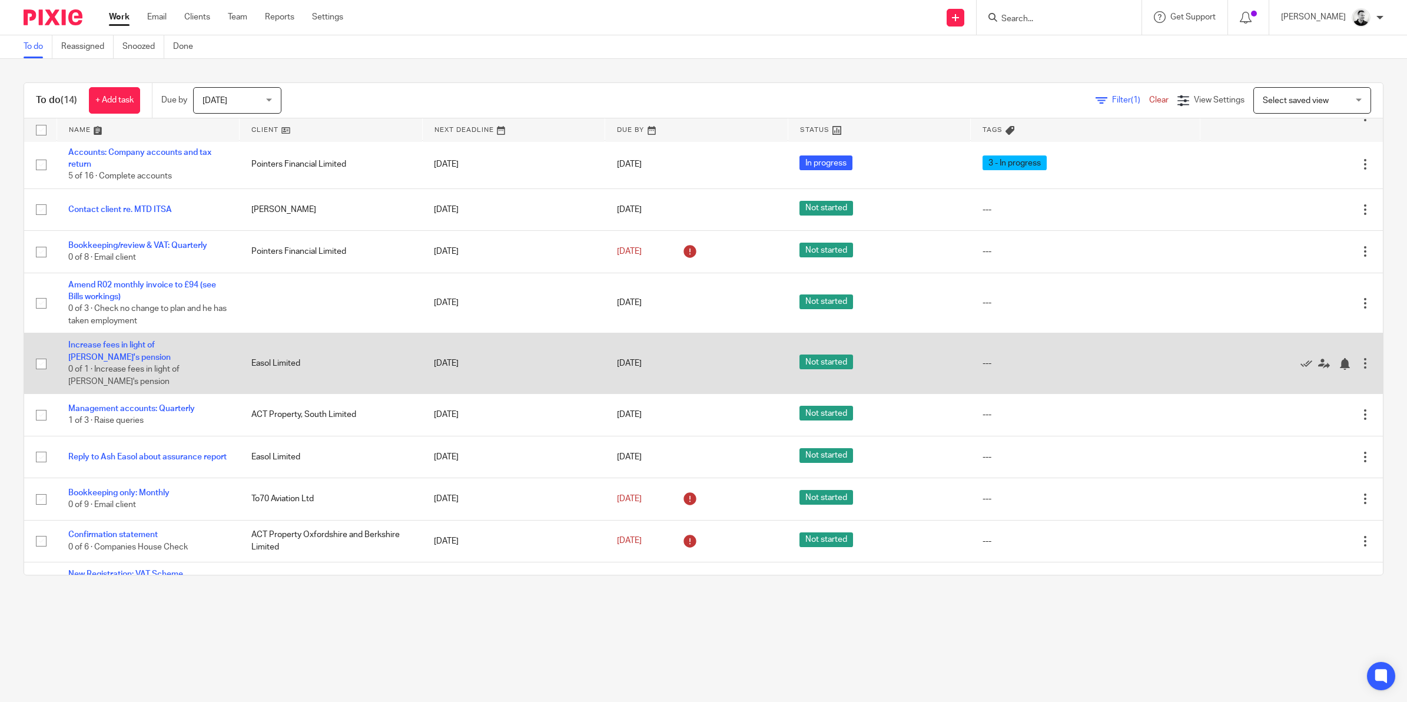
scroll to position [213, 0]
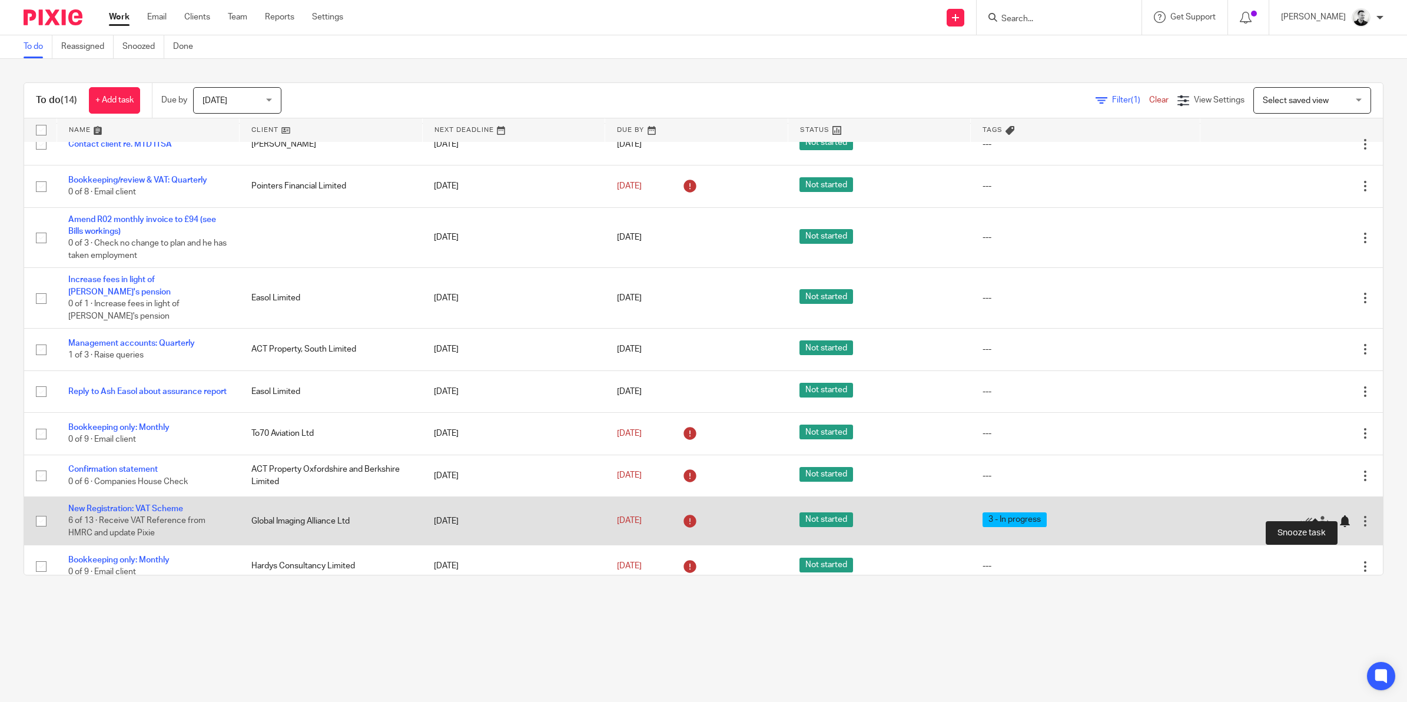
click at [1339, 515] on div at bounding box center [1345, 521] width 12 height 12
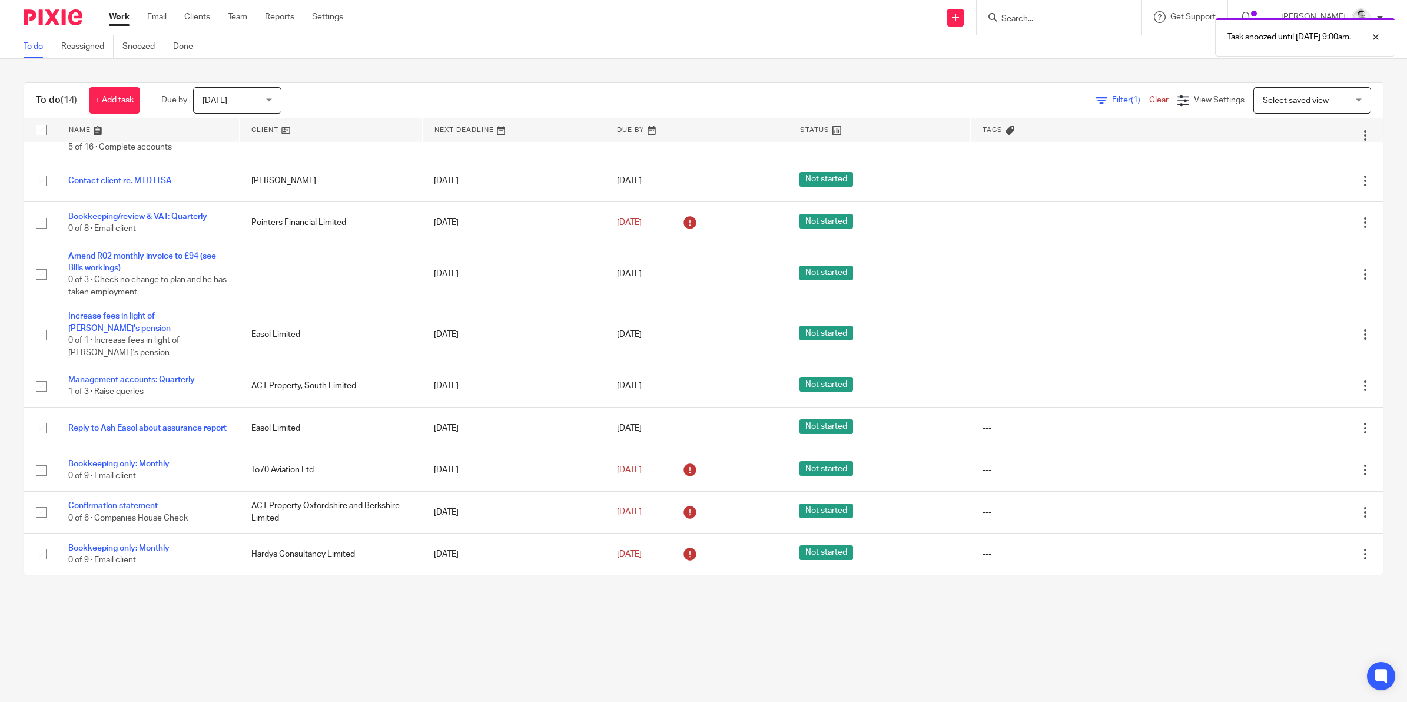
scroll to position [164, 0]
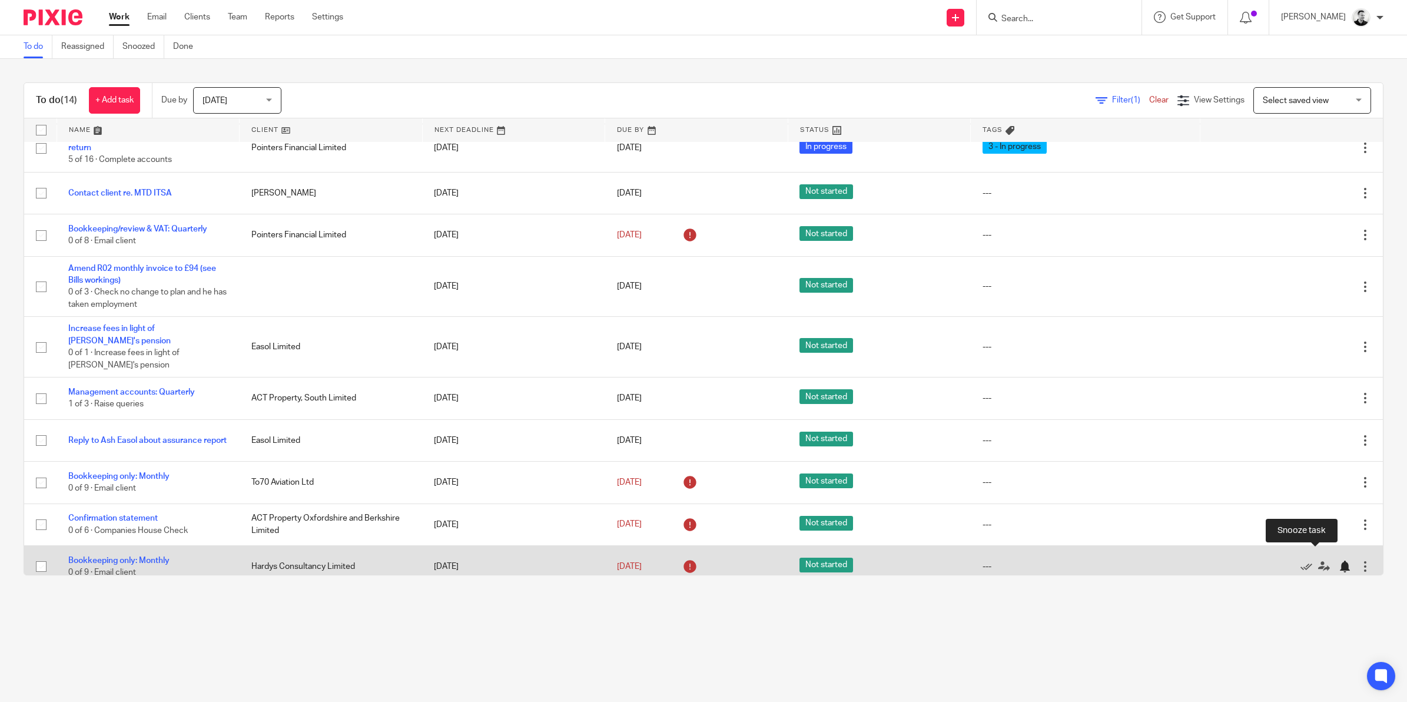
click at [1339, 561] on div at bounding box center [1345, 567] width 12 height 12
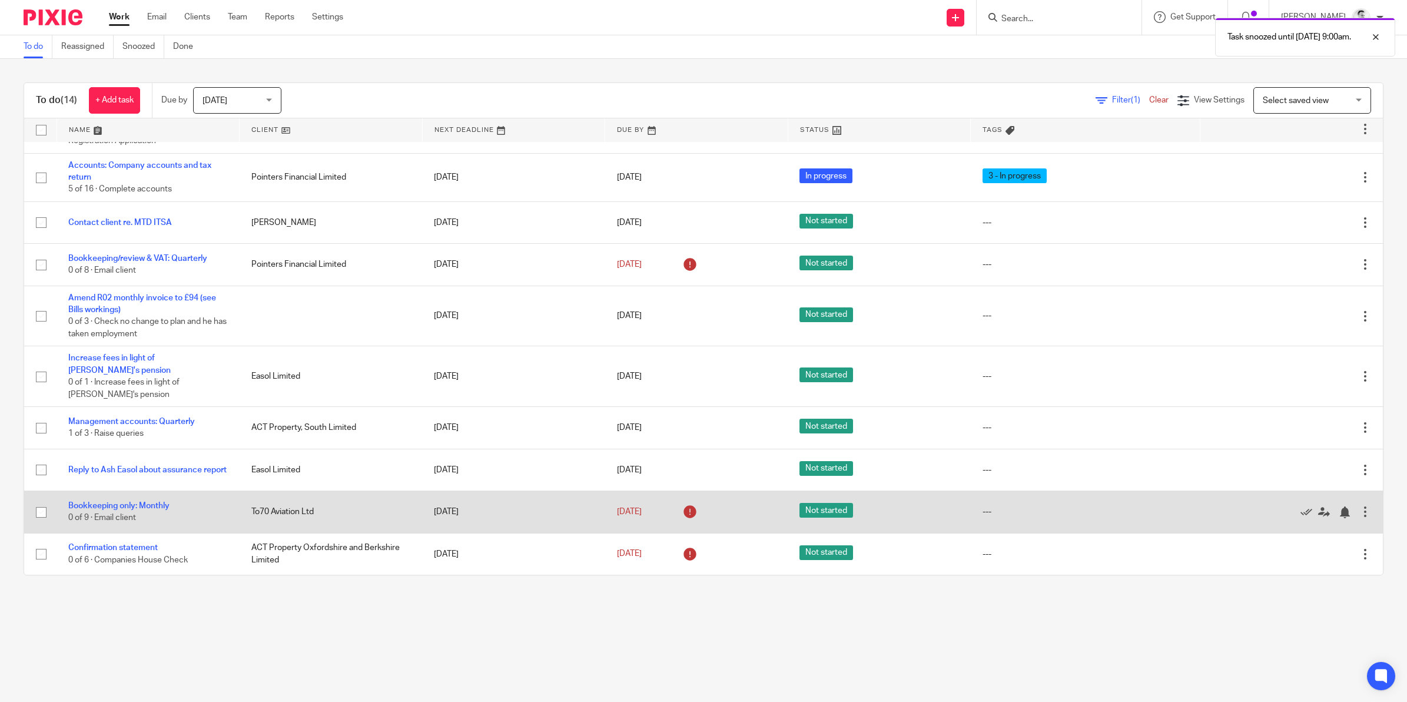
scroll to position [122, 0]
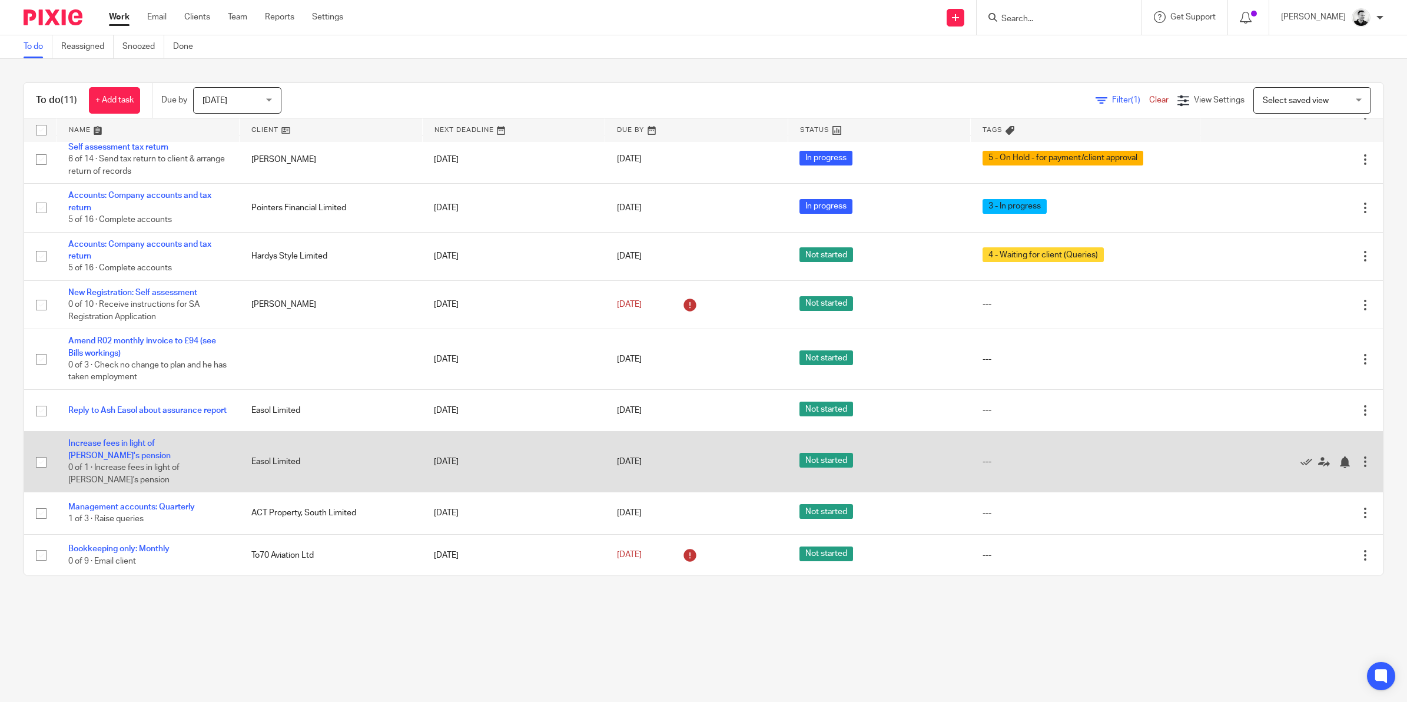
scroll to position [80, 0]
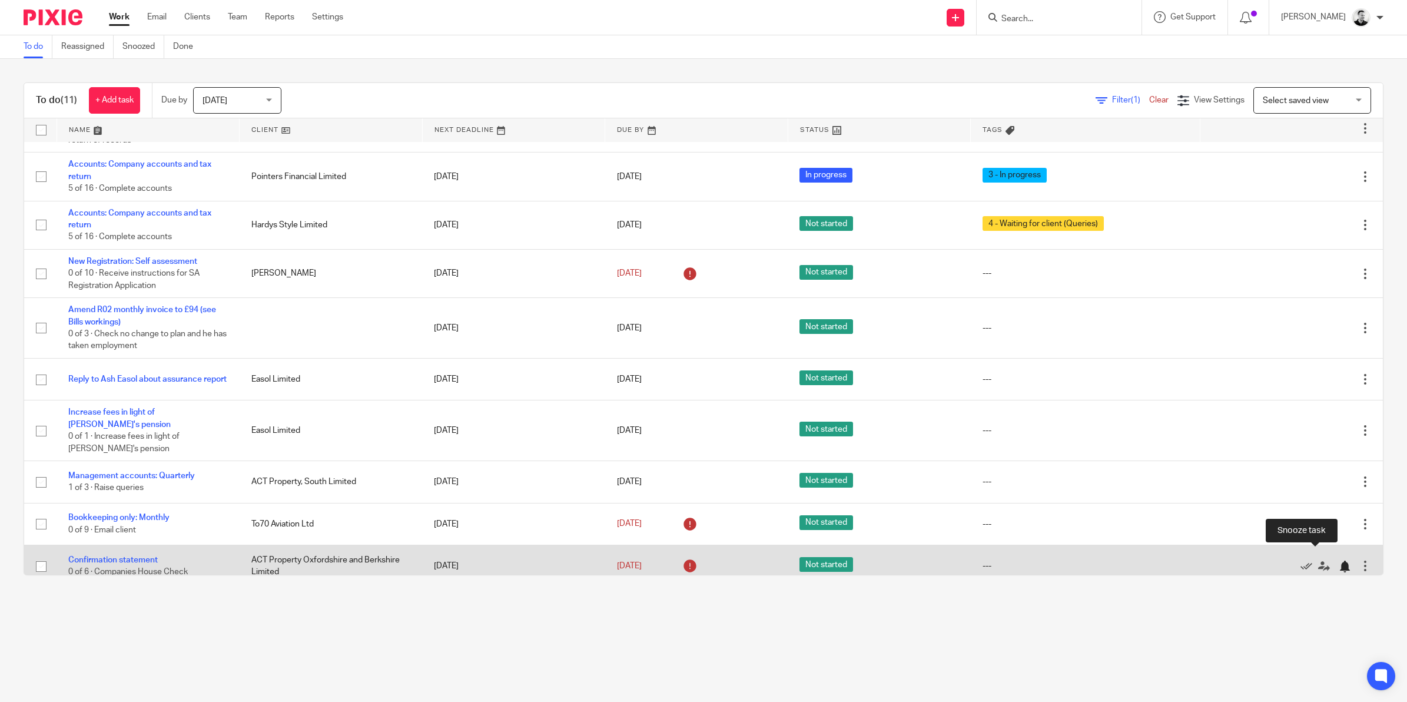
click at [1339, 561] on div at bounding box center [1345, 567] width 12 height 12
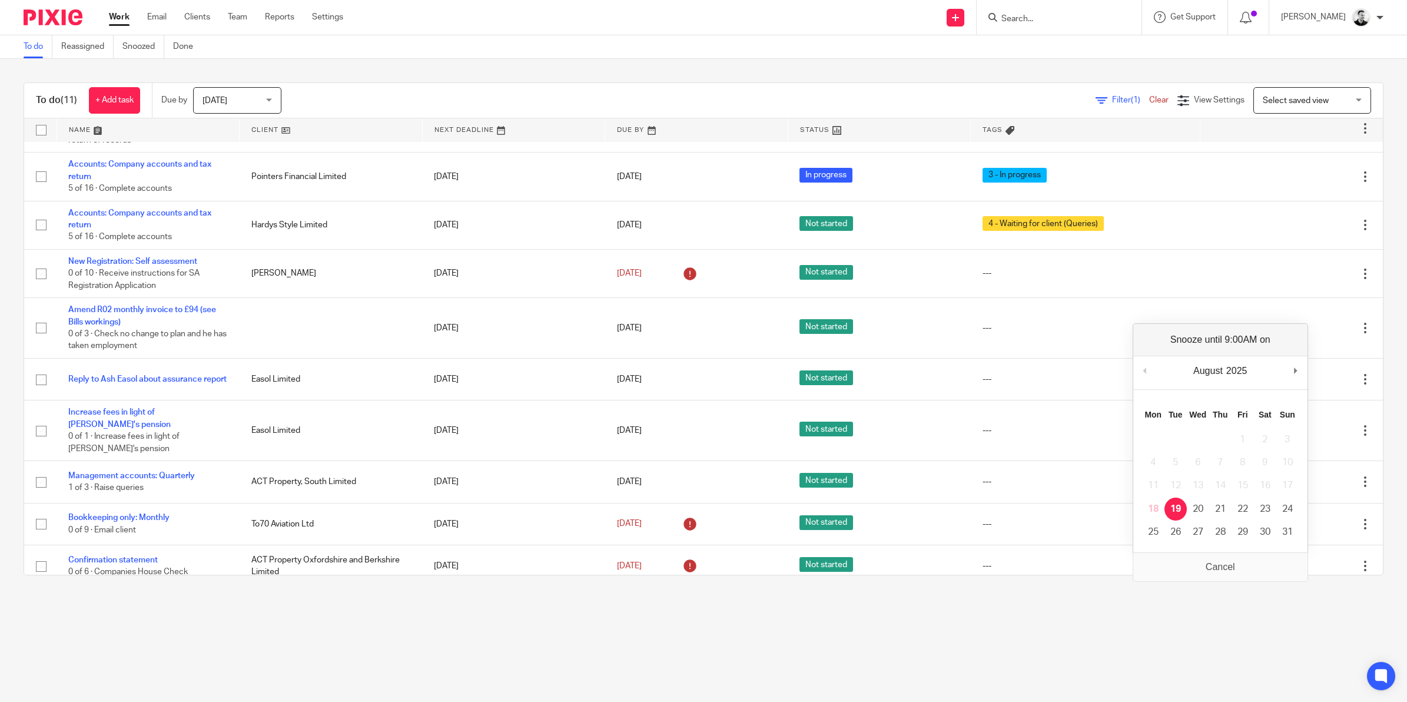
scroll to position [38, 0]
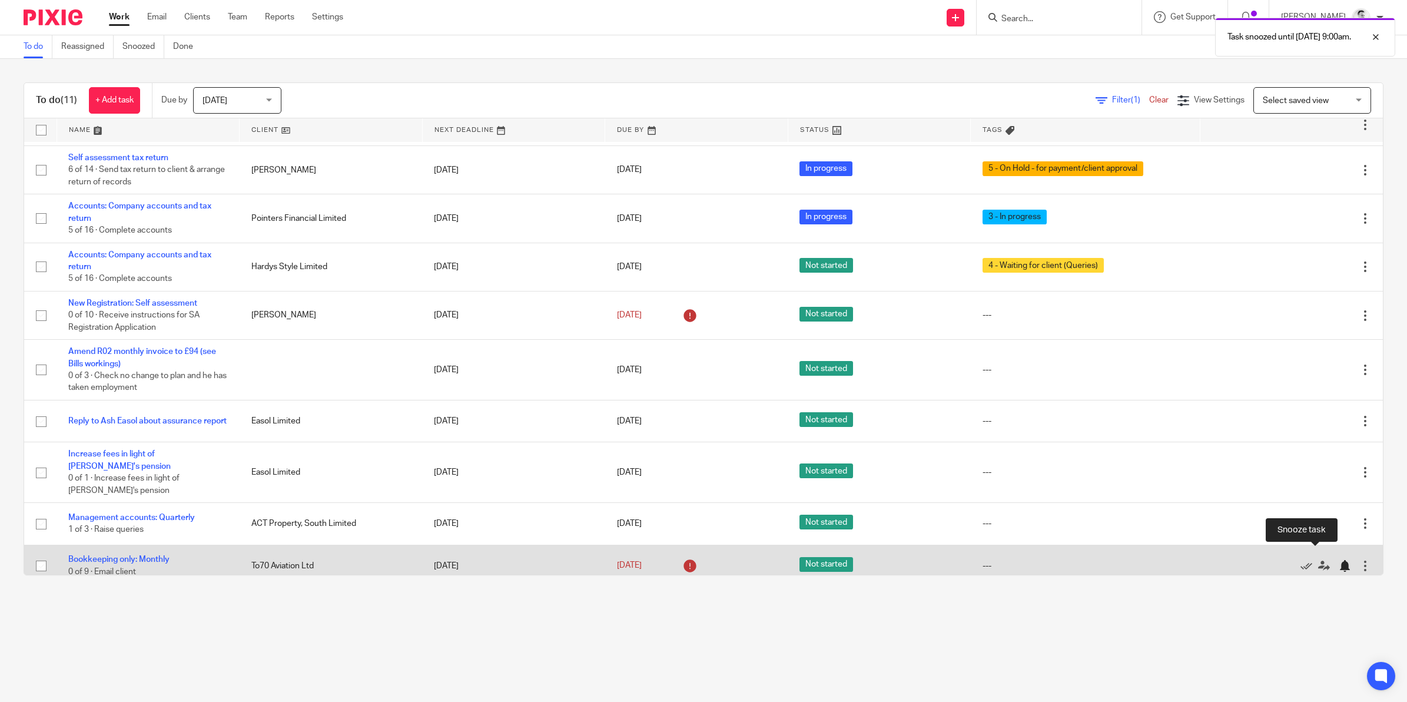
click at [1339, 560] on div at bounding box center [1345, 566] width 12 height 12
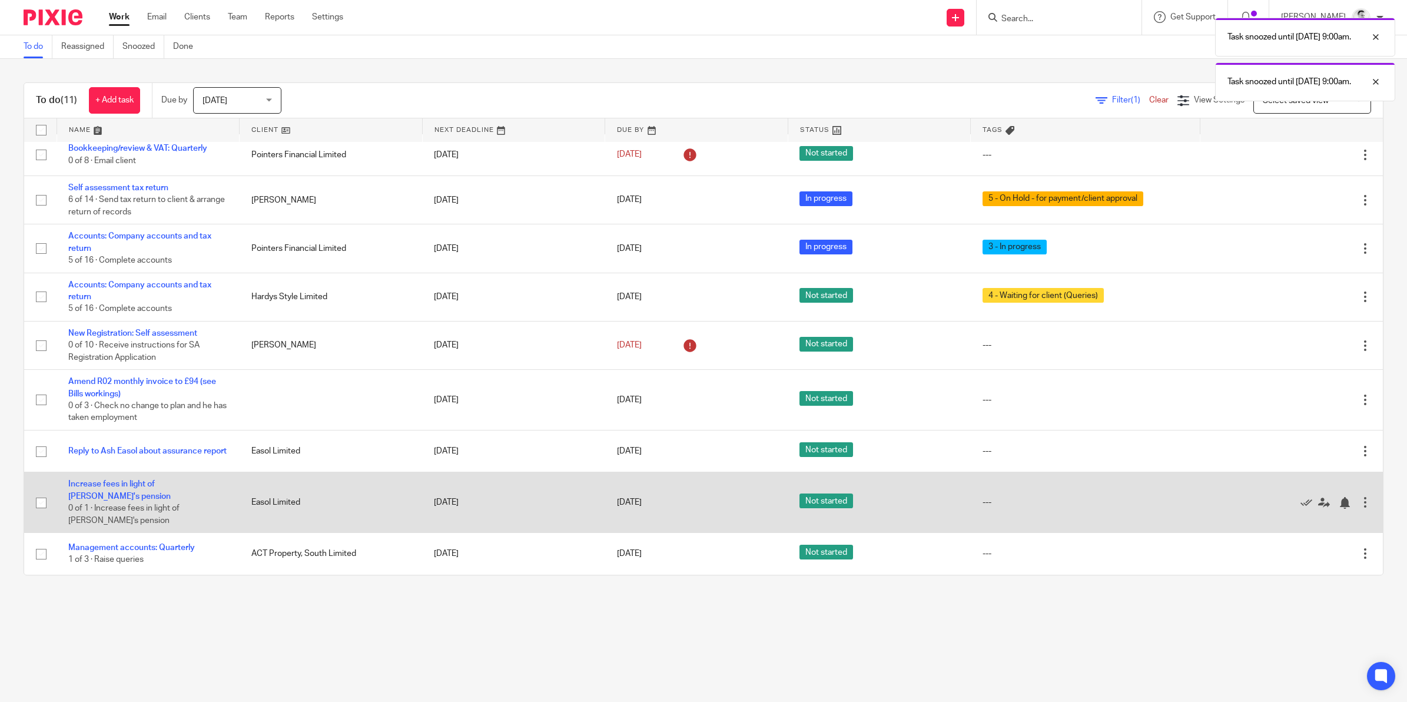
scroll to position [0, 0]
